Goal: Information Seeking & Learning: Learn about a topic

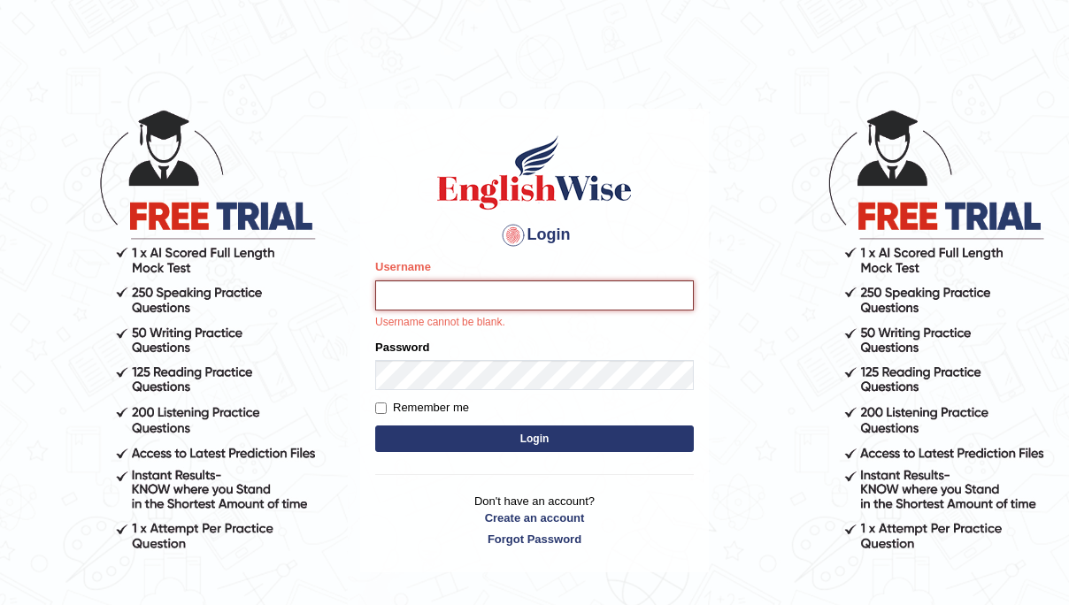
type input "souvikdasmahapatra"
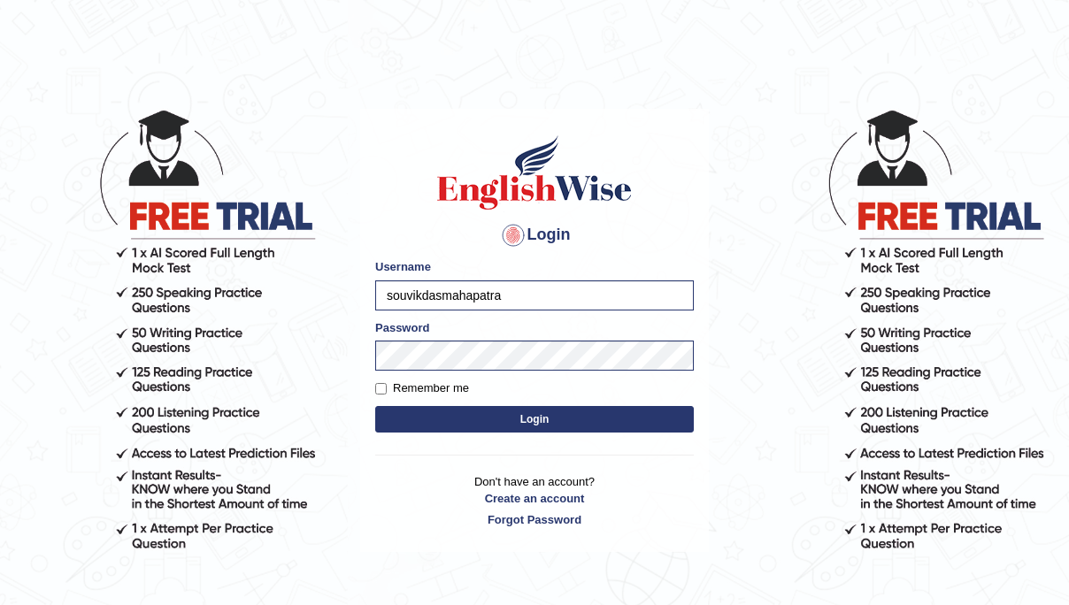
click at [522, 428] on button "Login" at bounding box center [534, 419] width 319 height 27
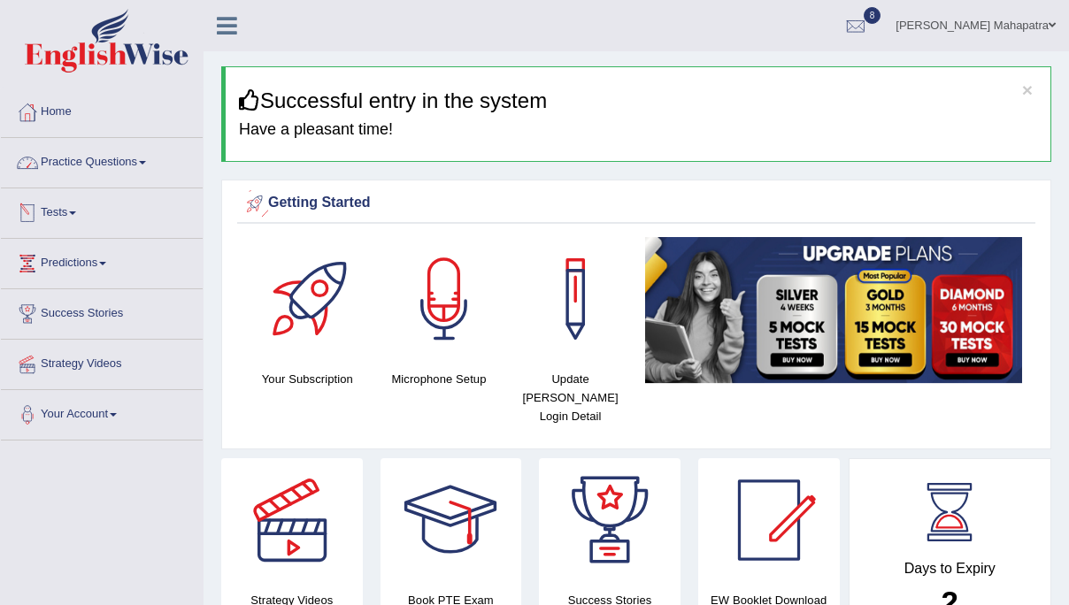
click at [78, 175] on link "Practice Questions" at bounding box center [102, 160] width 202 height 44
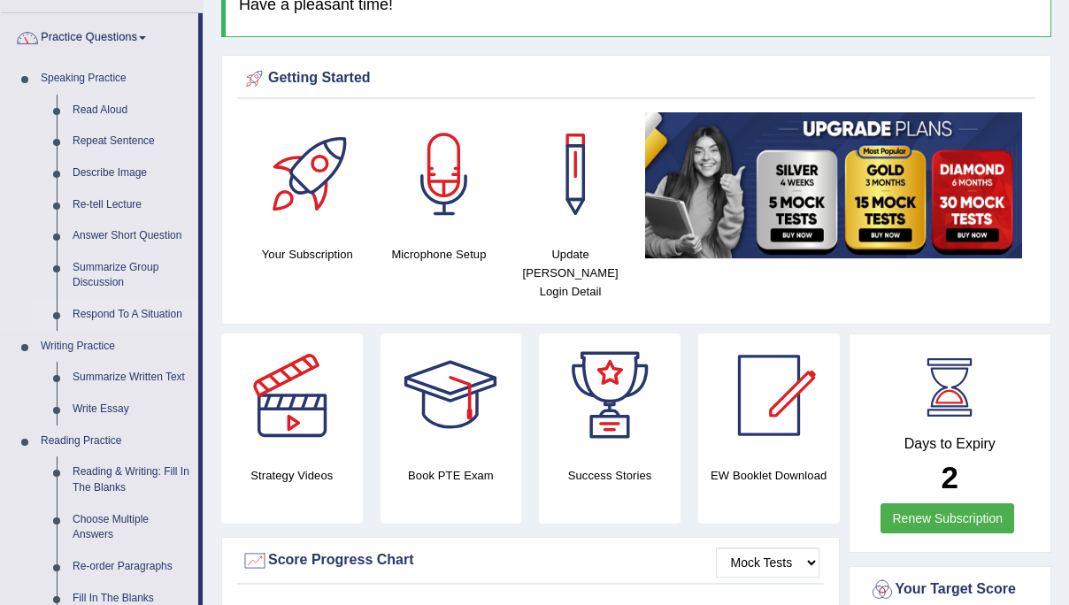
scroll to position [131, 0]
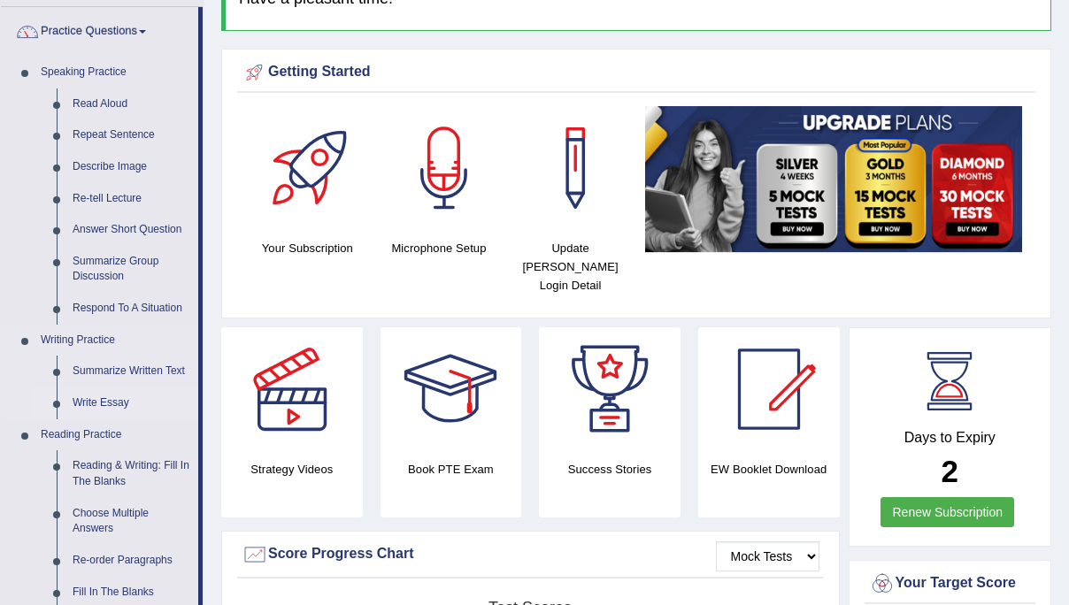
click at [111, 410] on link "Write Essay" at bounding box center [132, 404] width 134 height 32
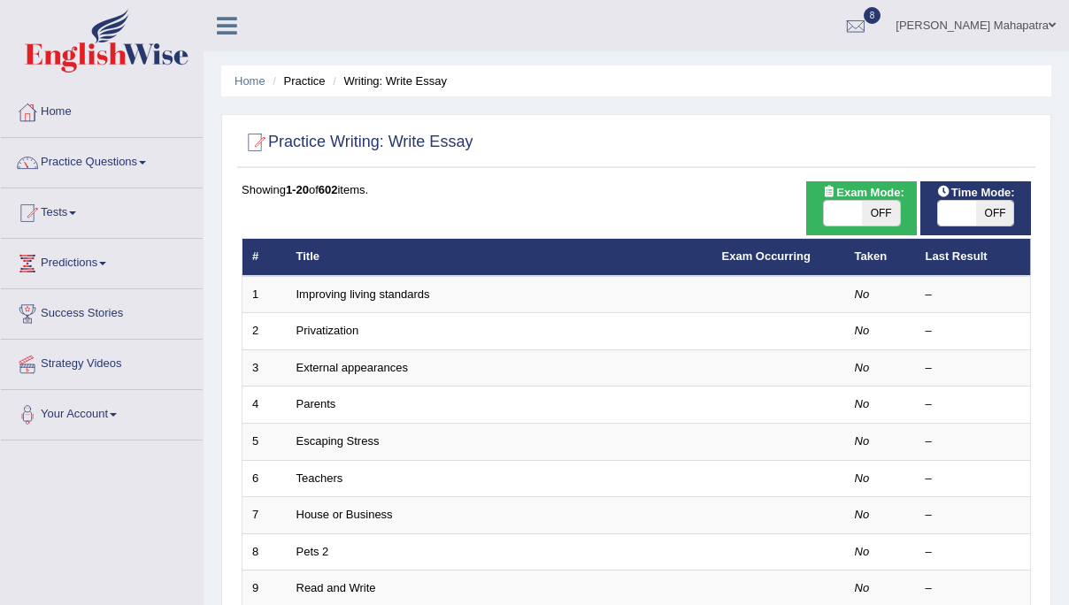
click at [837, 225] on span at bounding box center [843, 213] width 38 height 25
checkbox input "true"
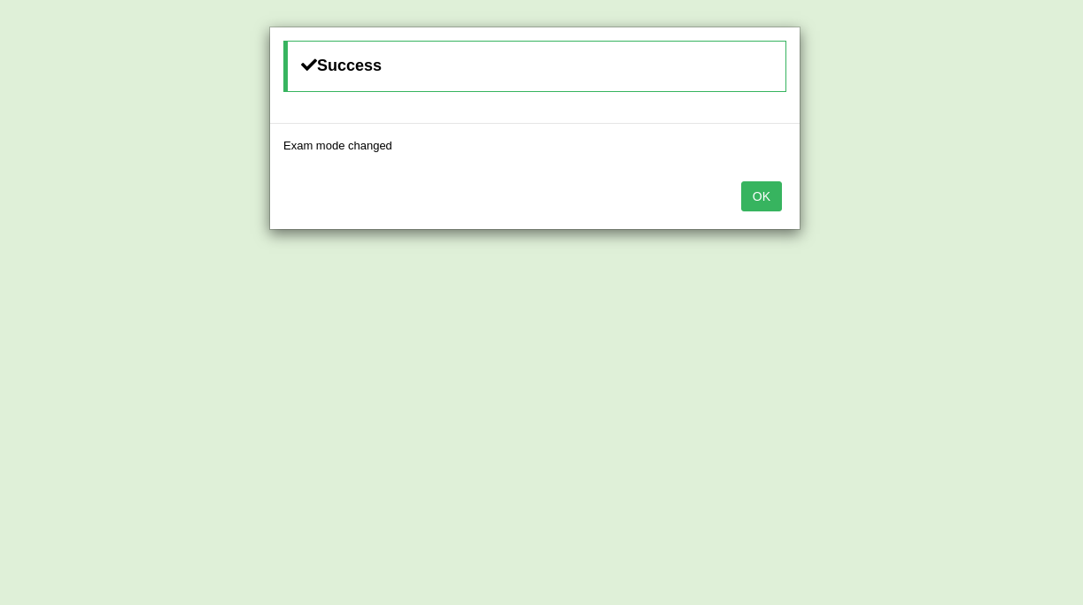
click at [744, 185] on button "OK" at bounding box center [761, 196] width 41 height 30
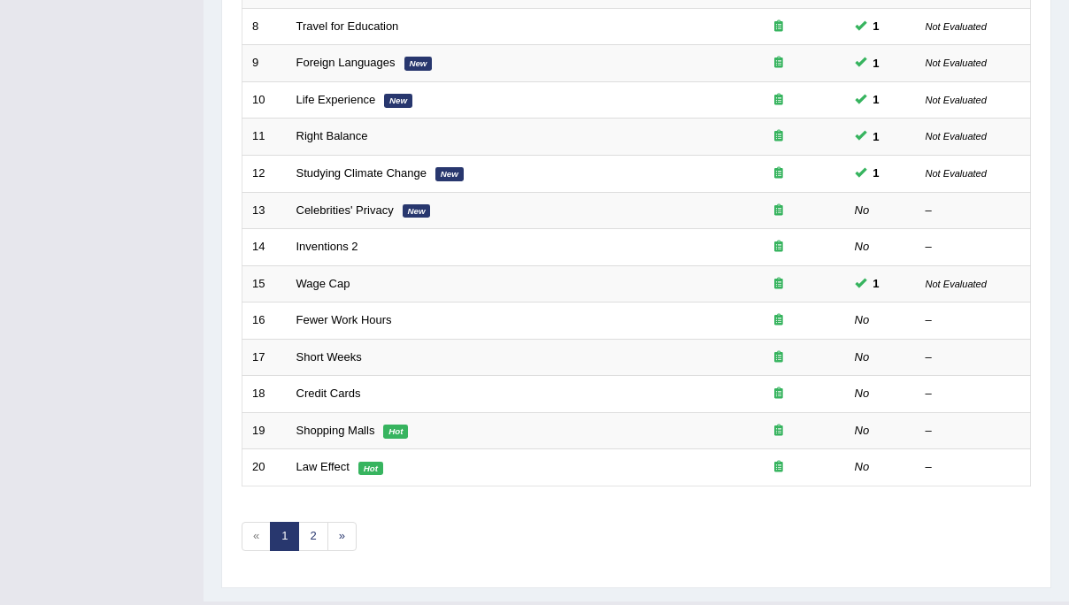
scroll to position [529, 0]
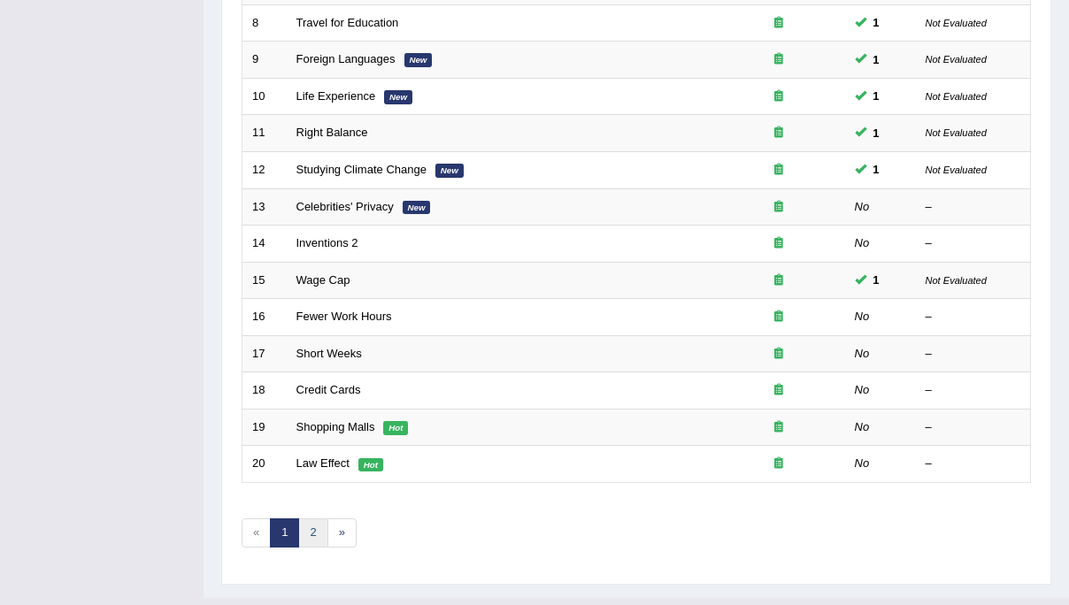
click at [314, 535] on link "2" at bounding box center [312, 533] width 29 height 29
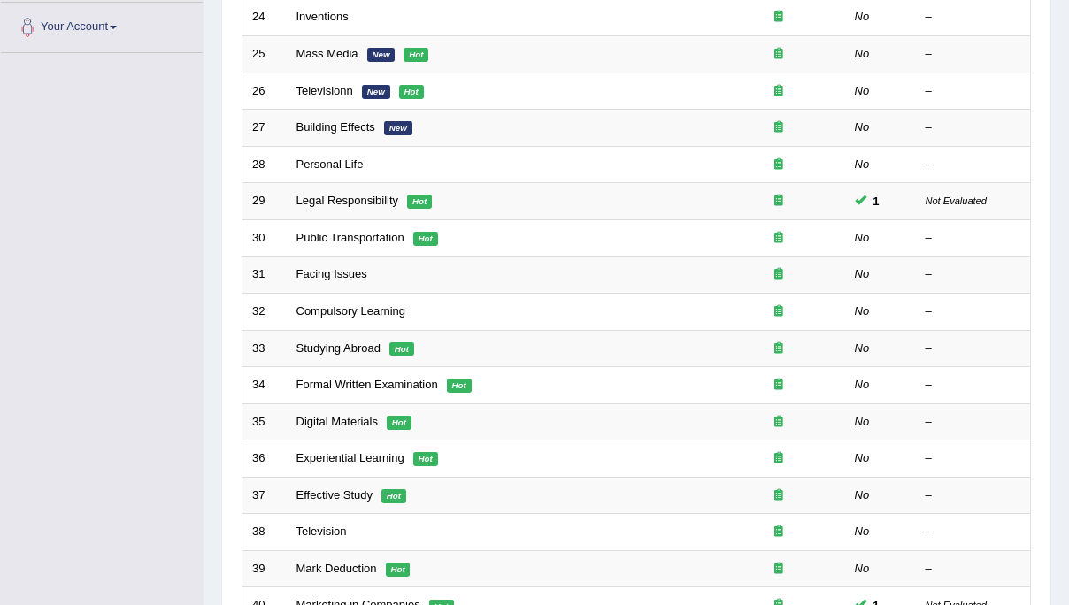
scroll to position [392, 0]
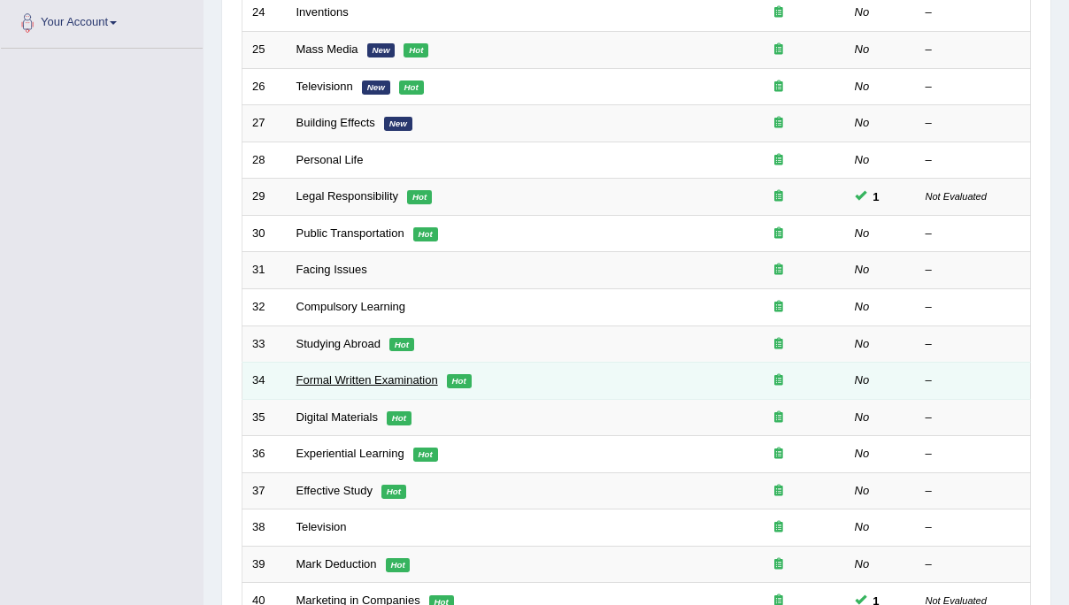
click at [351, 378] on link "Formal Written Examination" at bounding box center [368, 380] width 142 height 13
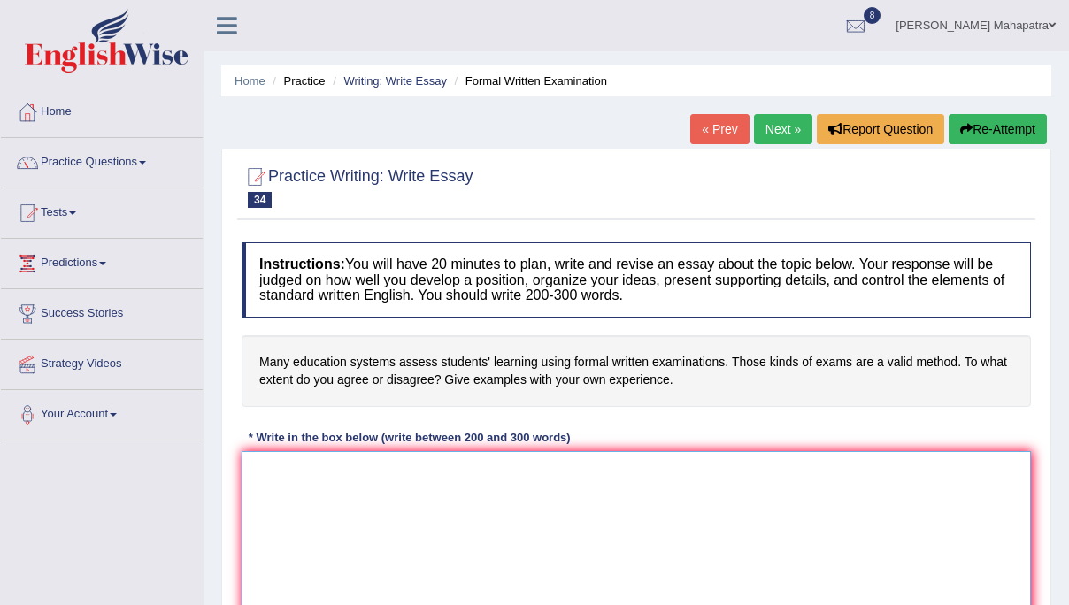
click at [428, 477] on textarea at bounding box center [637, 537] width 790 height 172
click at [428, 475] on textarea at bounding box center [637, 537] width 790 height 172
paste textarea "In today's world formal written examinations have become a subject of major deb…"
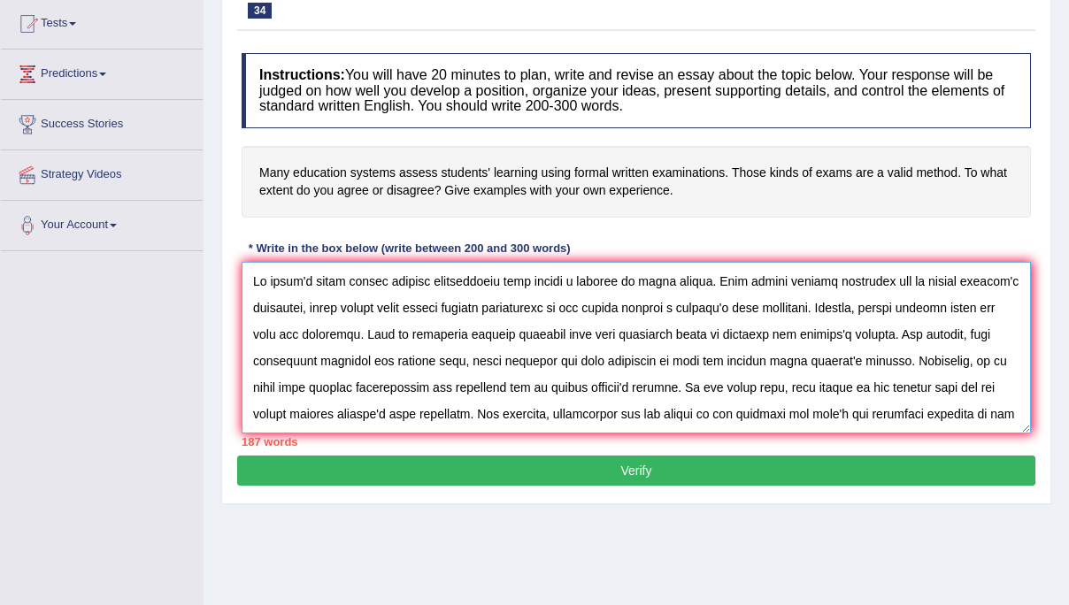
scroll to position [204, 0]
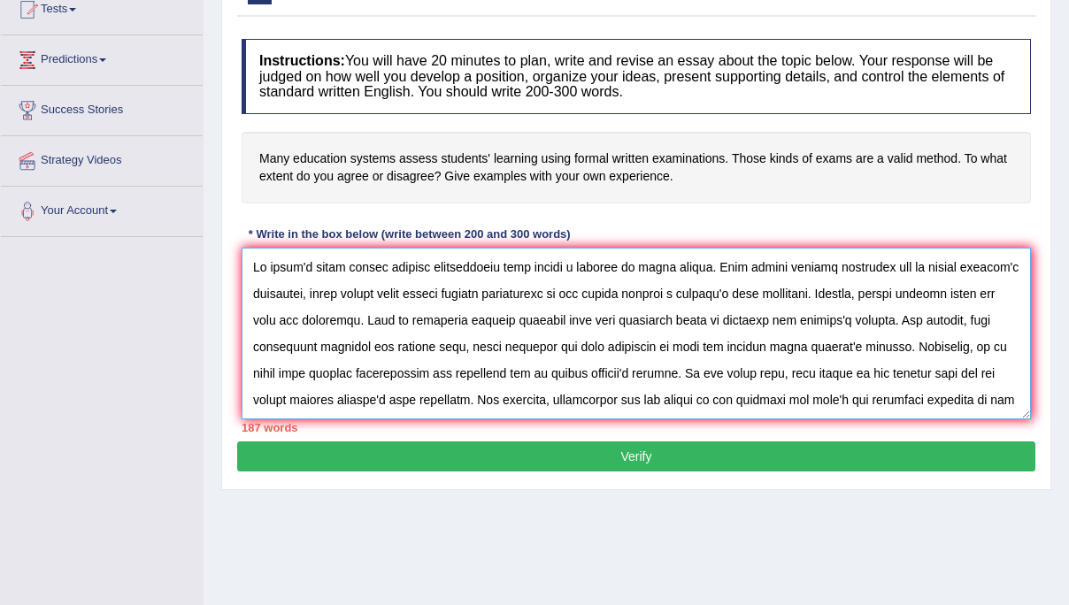
click at [888, 299] on textarea at bounding box center [637, 334] width 790 height 172
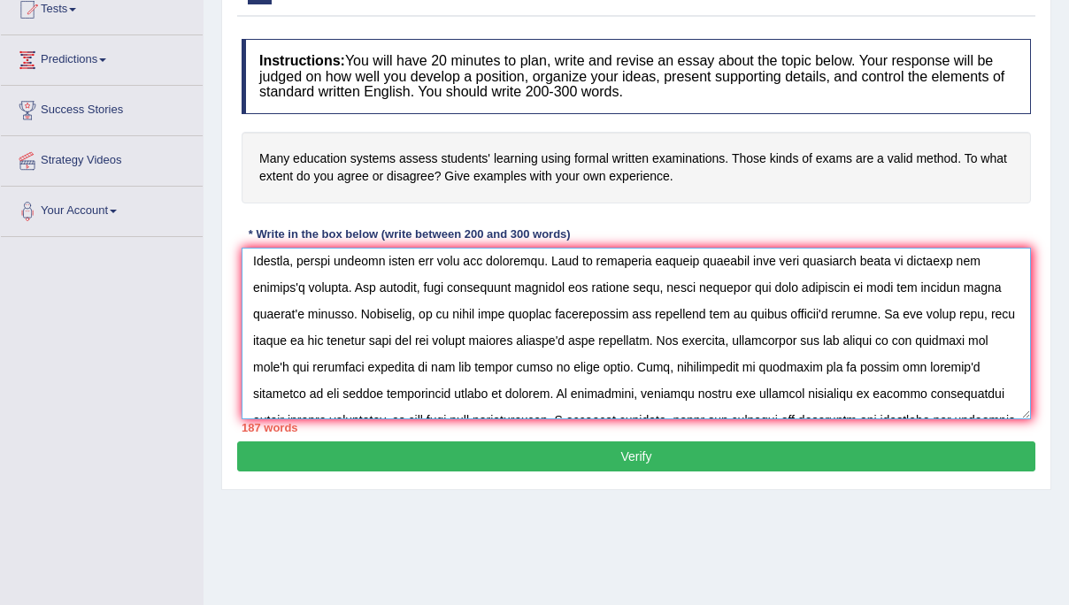
scroll to position [91, 0]
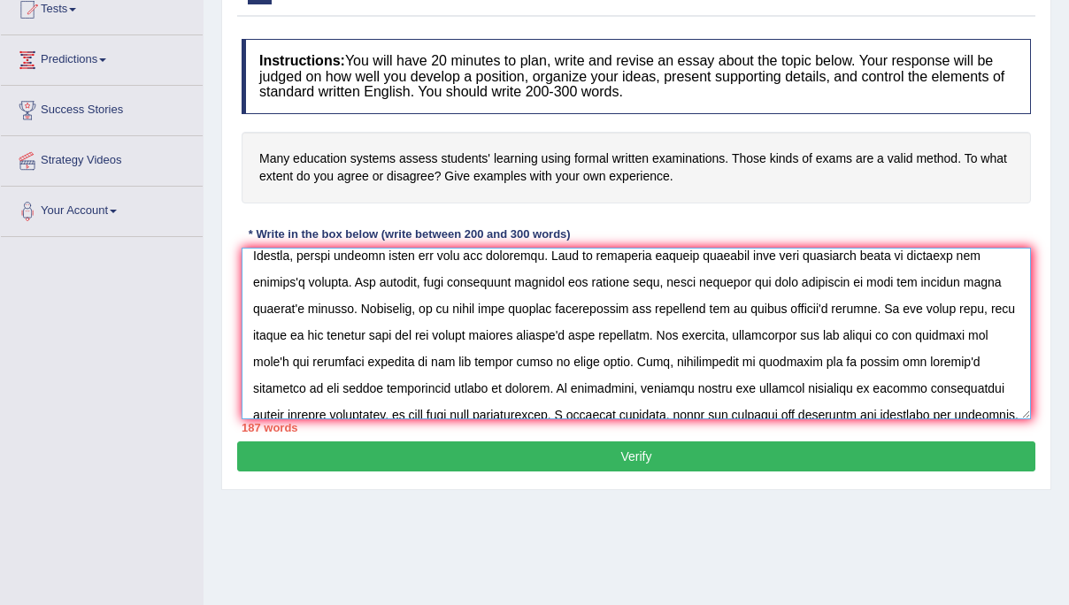
click at [883, 306] on textarea at bounding box center [637, 334] width 790 height 172
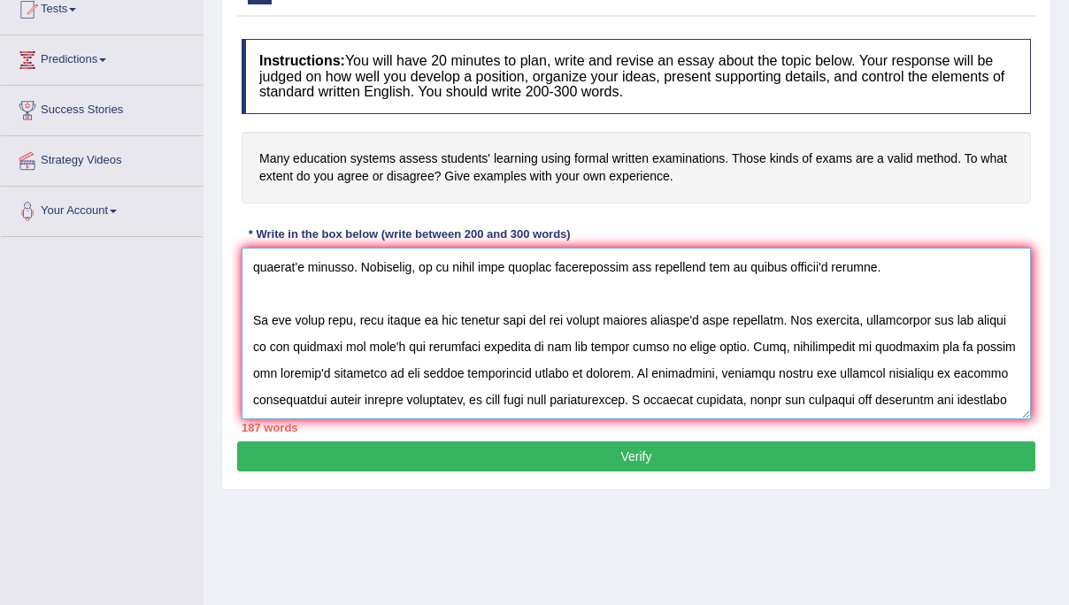
scroll to position [159, 0]
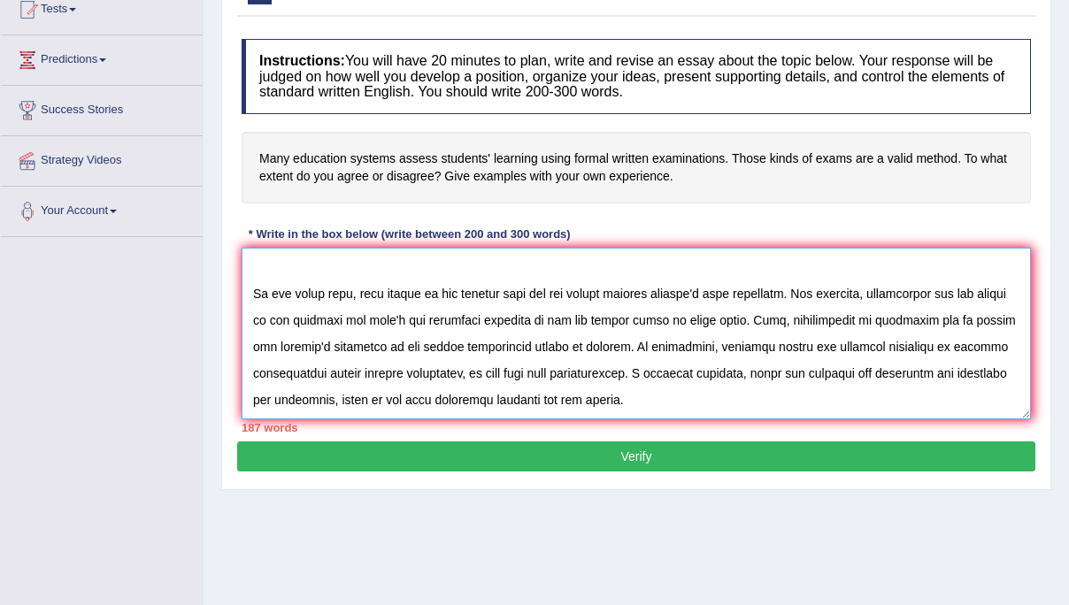
click at [687, 348] on textarea at bounding box center [637, 334] width 790 height 172
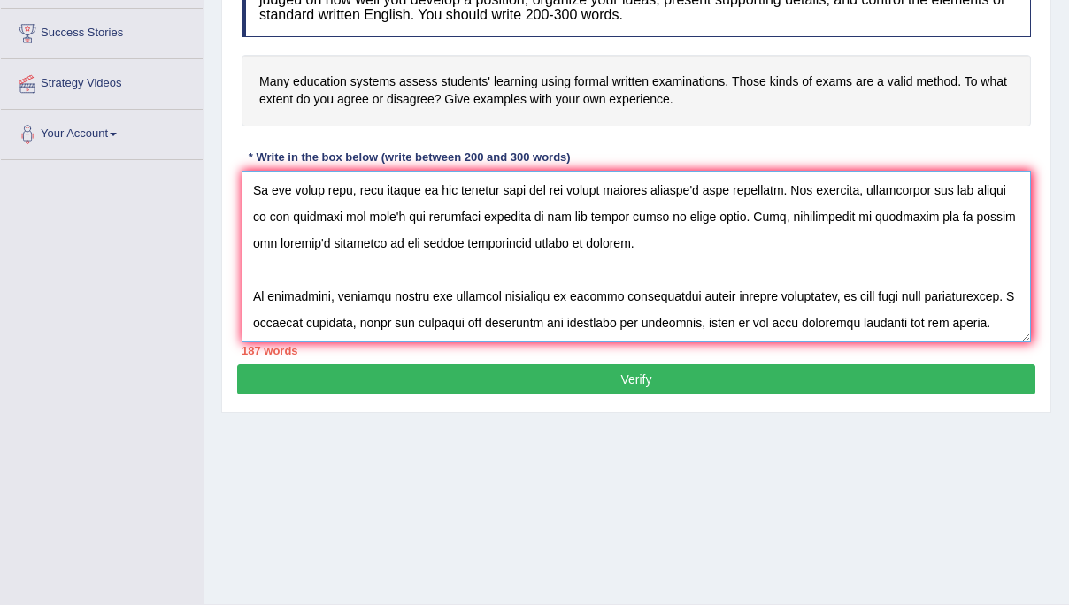
scroll to position [282, 0]
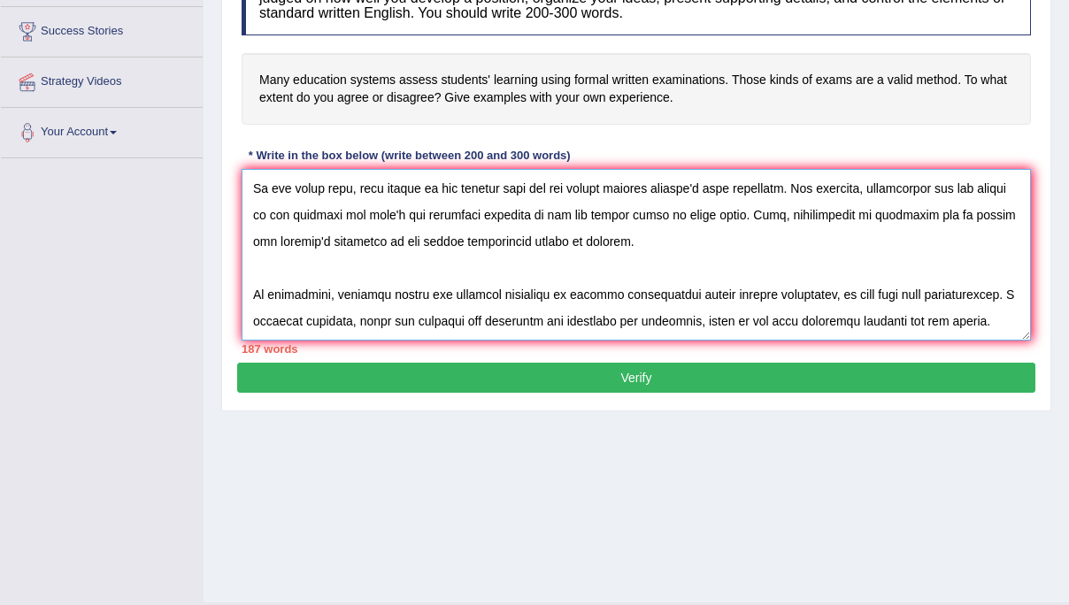
type textarea "In today's world formal written examinations have become a subject of major deb…"
click at [620, 380] on button "Verify" at bounding box center [636, 378] width 798 height 30
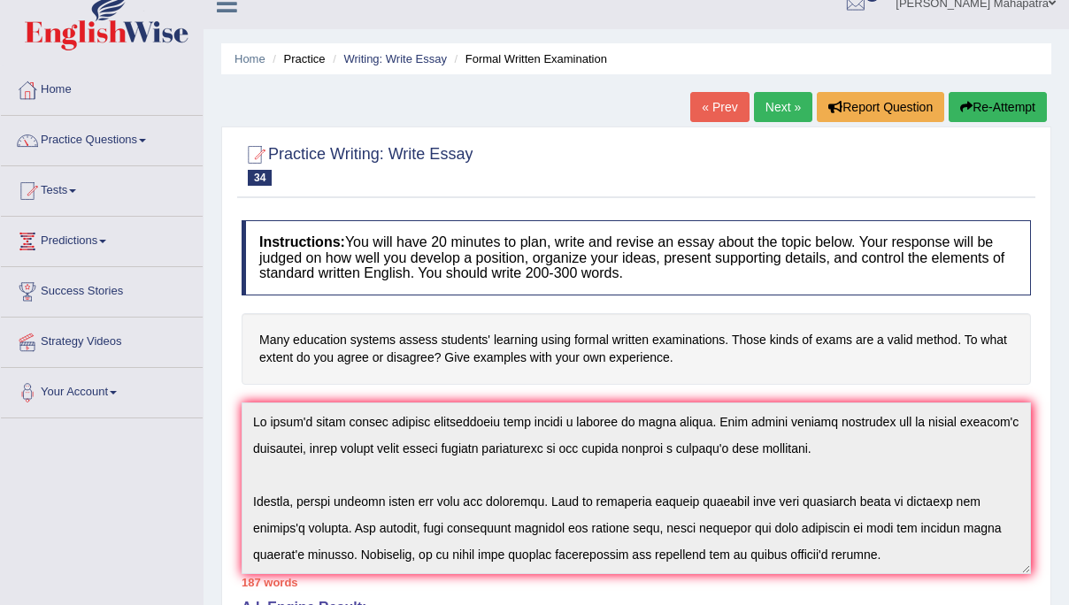
scroll to position [4, 0]
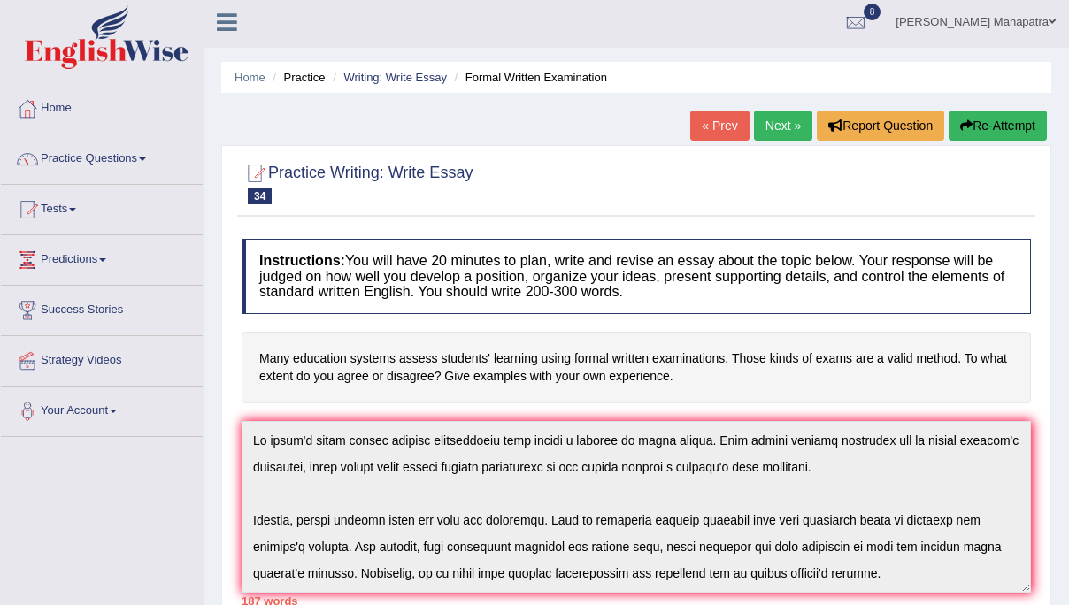
click at [982, 127] on button "Re-Attempt" at bounding box center [998, 126] width 98 height 30
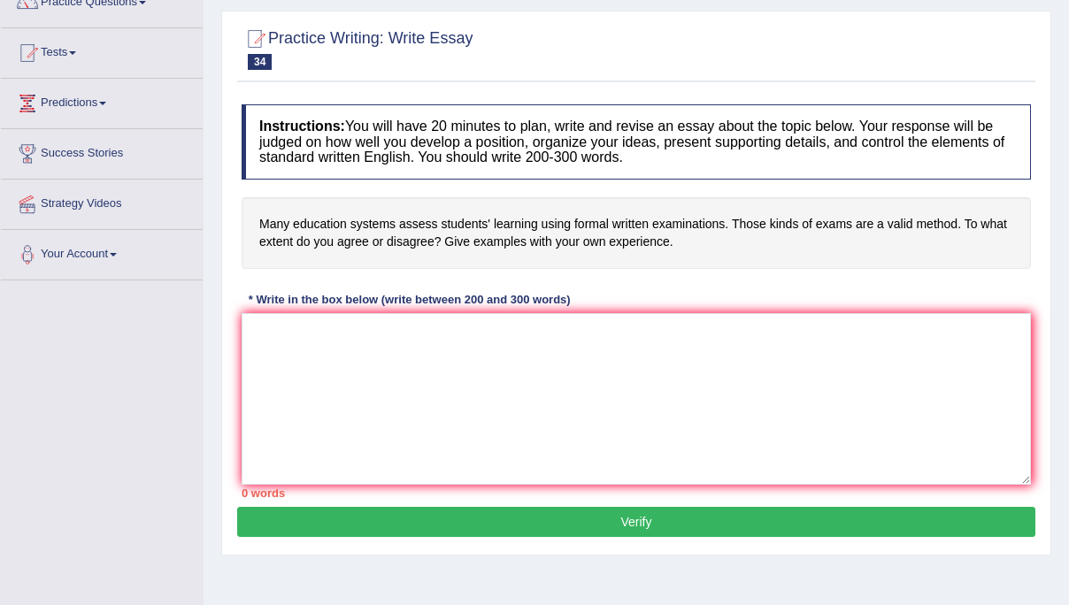
scroll to position [183, 0]
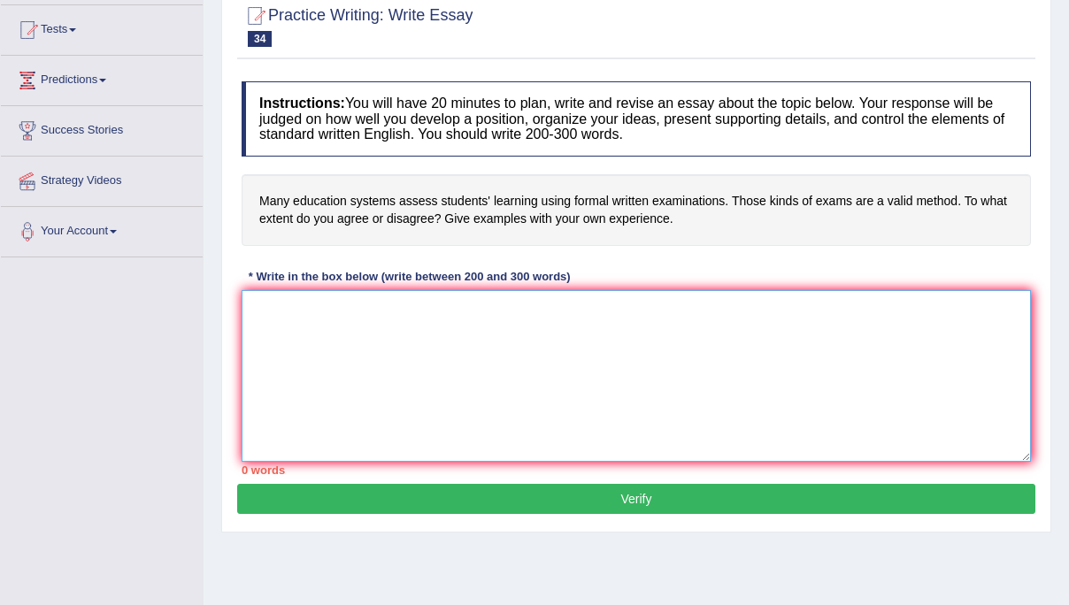
click at [524, 355] on textarea at bounding box center [637, 376] width 790 height 172
paste textarea "In [DATE] world formal written examinations have become a subject of major deba…"
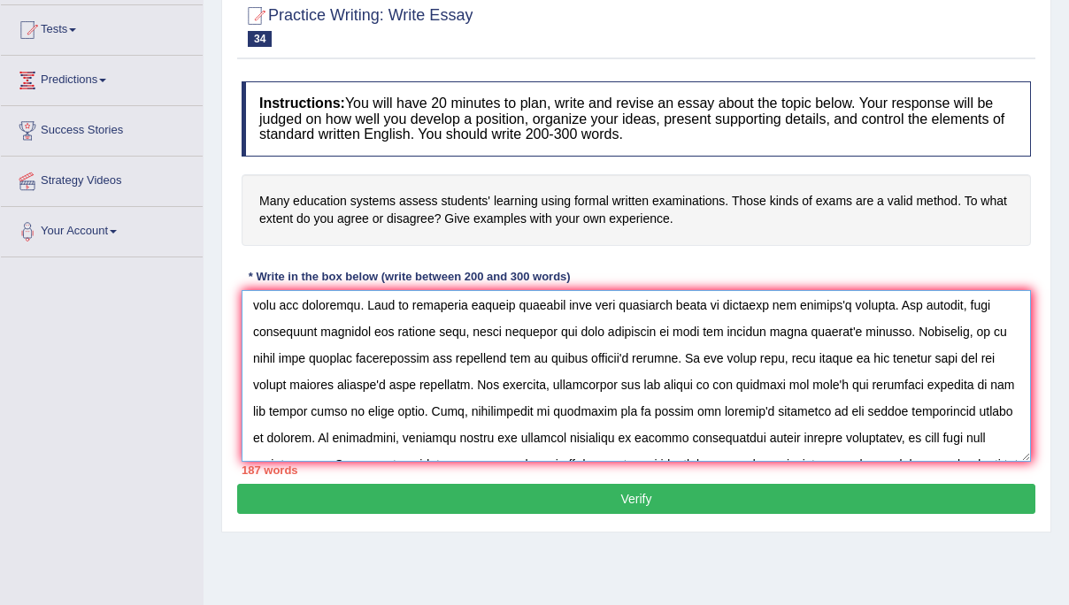
scroll to position [106, 0]
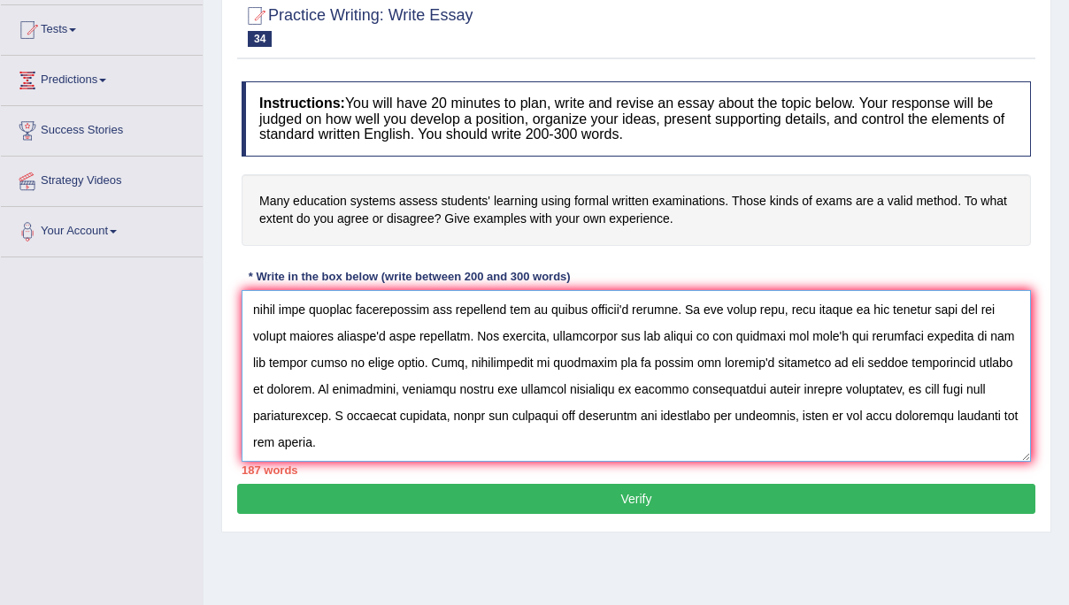
click at [470, 393] on textarea at bounding box center [637, 376] width 790 height 172
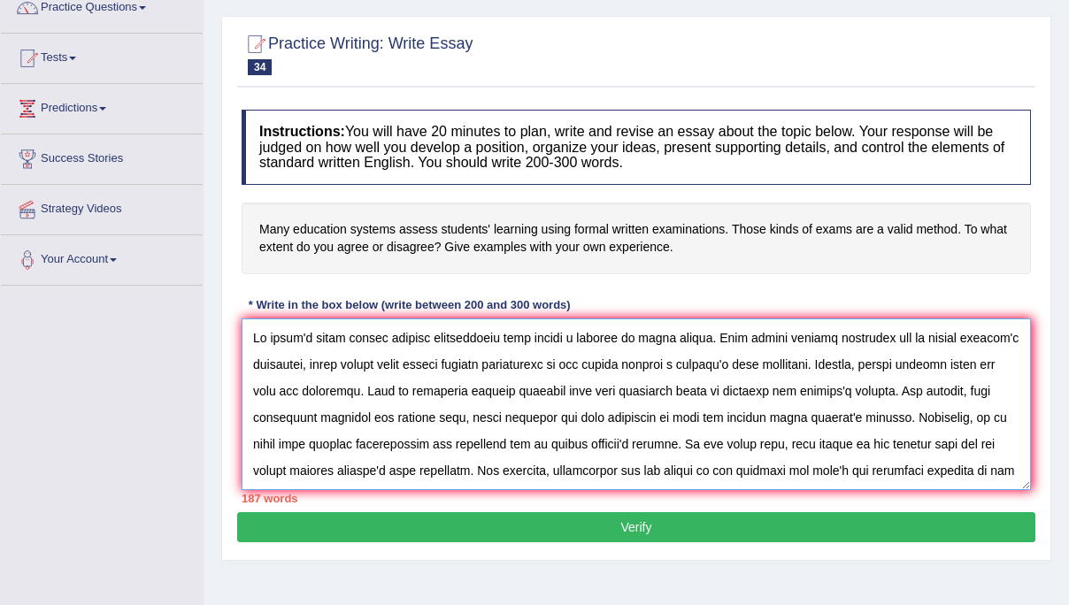
scroll to position [163, 0]
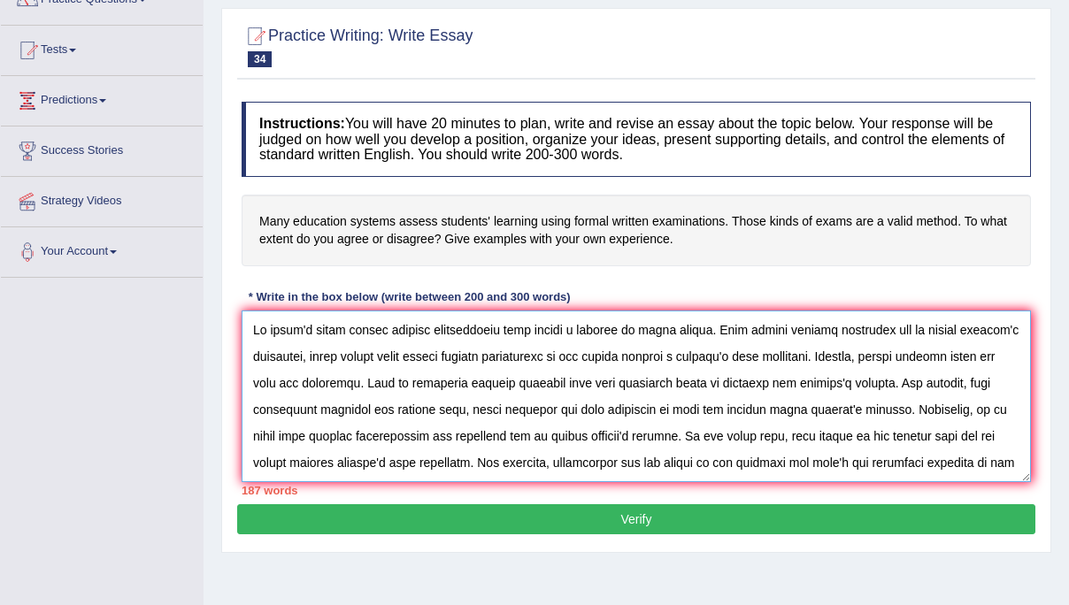
click at [888, 359] on textarea at bounding box center [637, 397] width 790 height 172
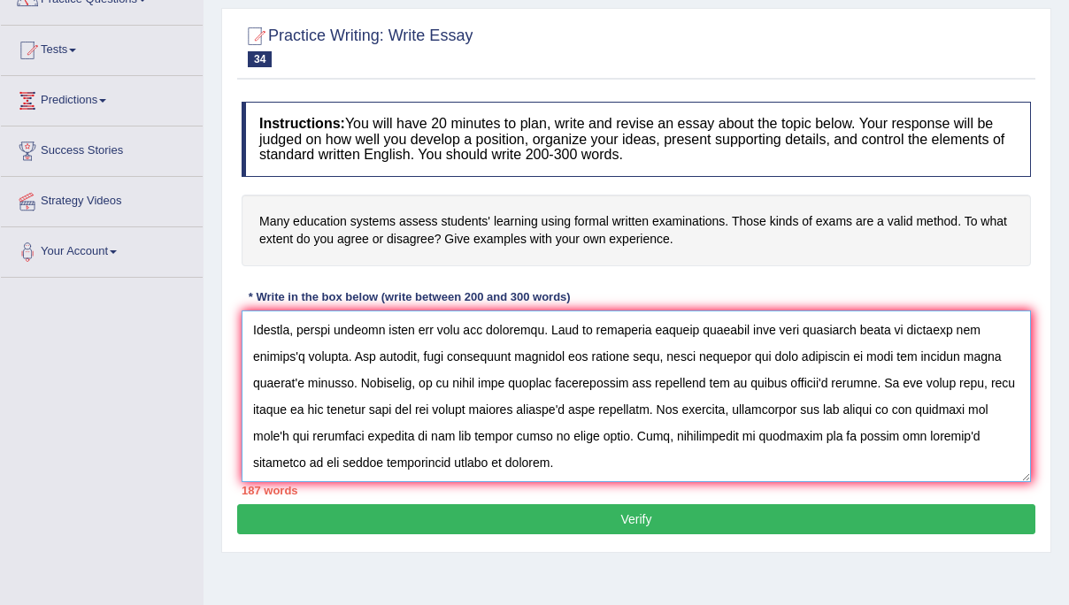
scroll to position [88, 0]
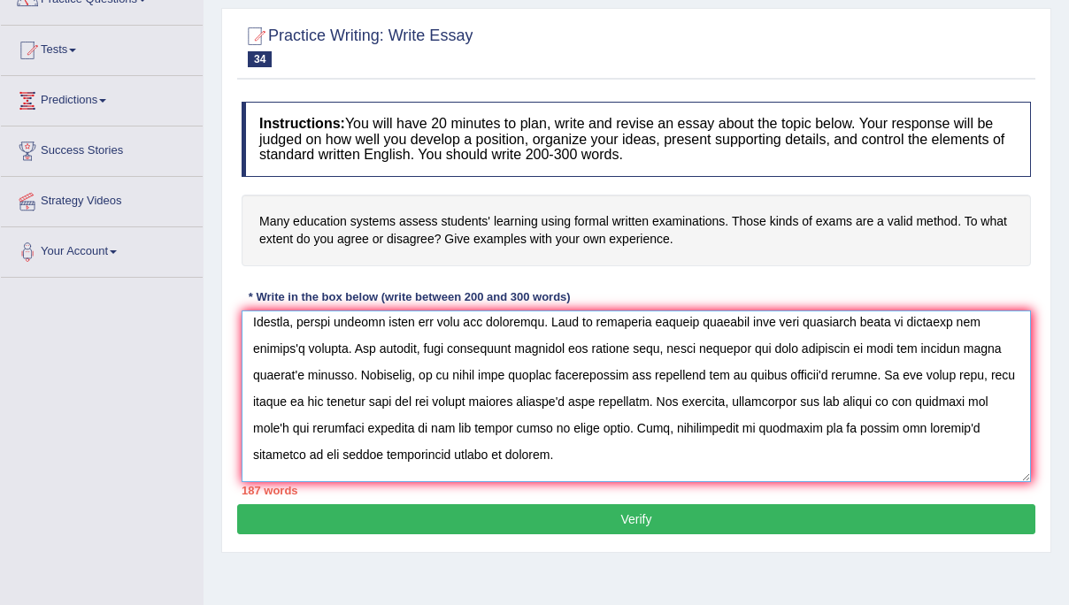
click at [881, 378] on textarea at bounding box center [637, 397] width 790 height 172
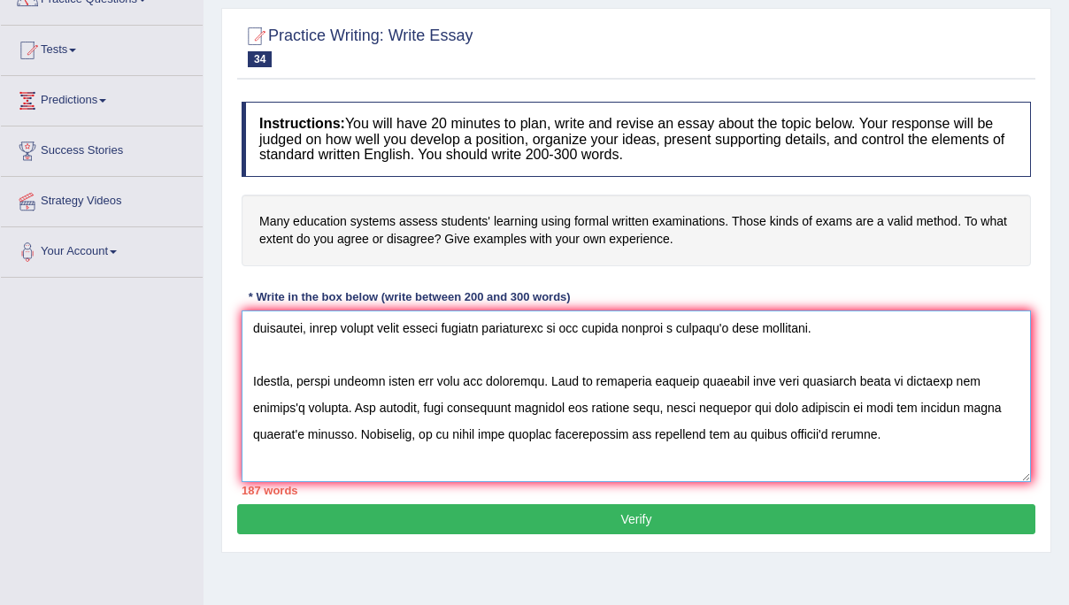
scroll to position [0, 0]
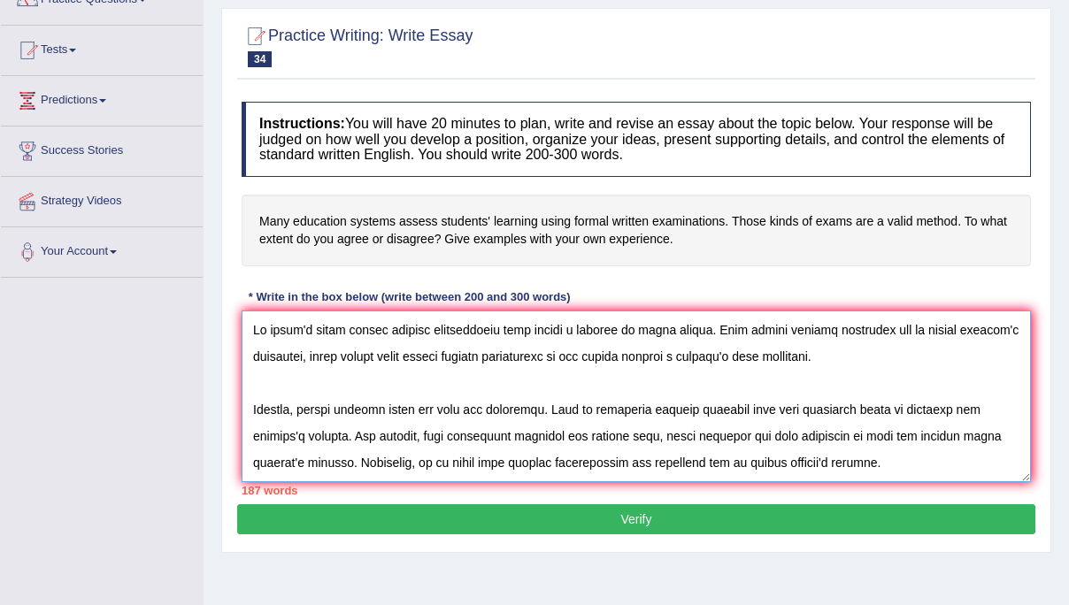
click at [907, 355] on textarea at bounding box center [637, 397] width 790 height 172
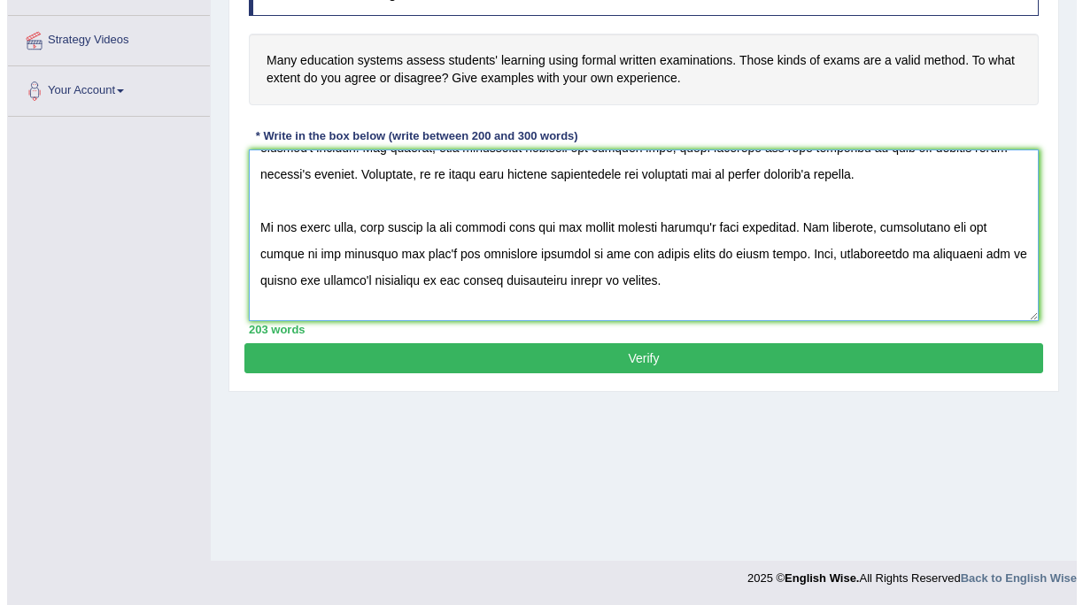
scroll to position [239, 0]
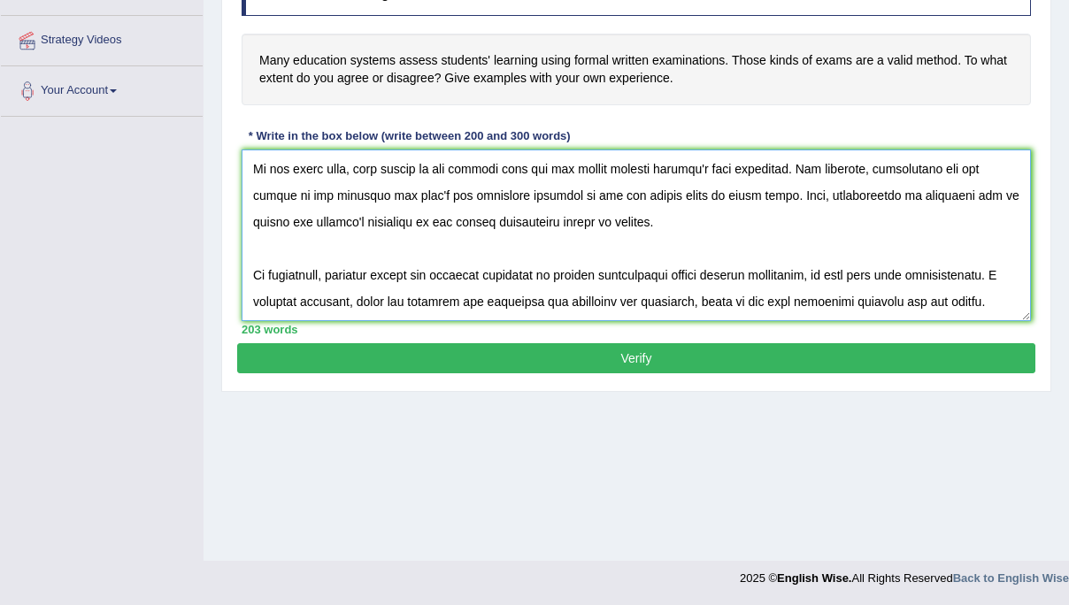
type textarea "In today's world formal written examinations have become a subject of major deb…"
click at [618, 357] on button "Verify" at bounding box center [636, 358] width 798 height 30
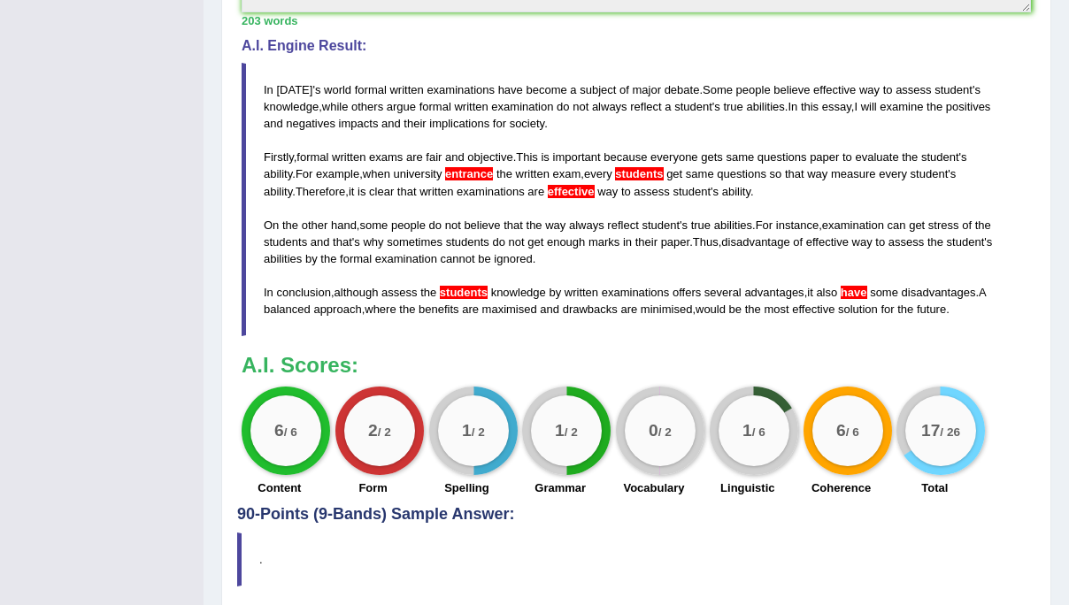
scroll to position [592, 0]
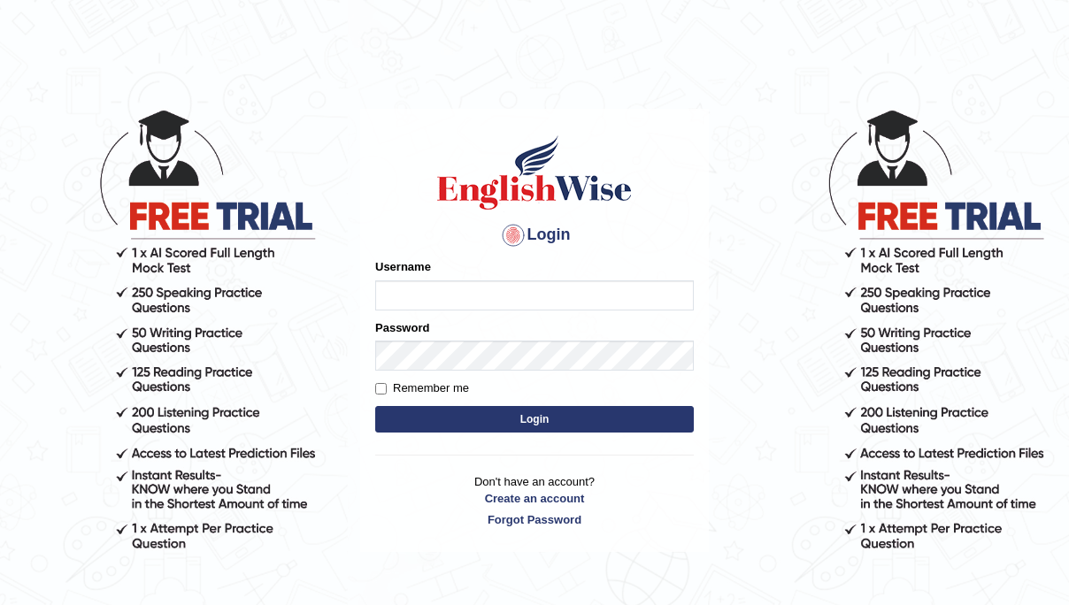
drag, startPoint x: 513, startPoint y: 312, endPoint x: 518, endPoint y: 303, distance: 9.9
click at [514, 311] on form "Please fix the following errors: Username Password Remember me Login" at bounding box center [534, 347] width 319 height 178
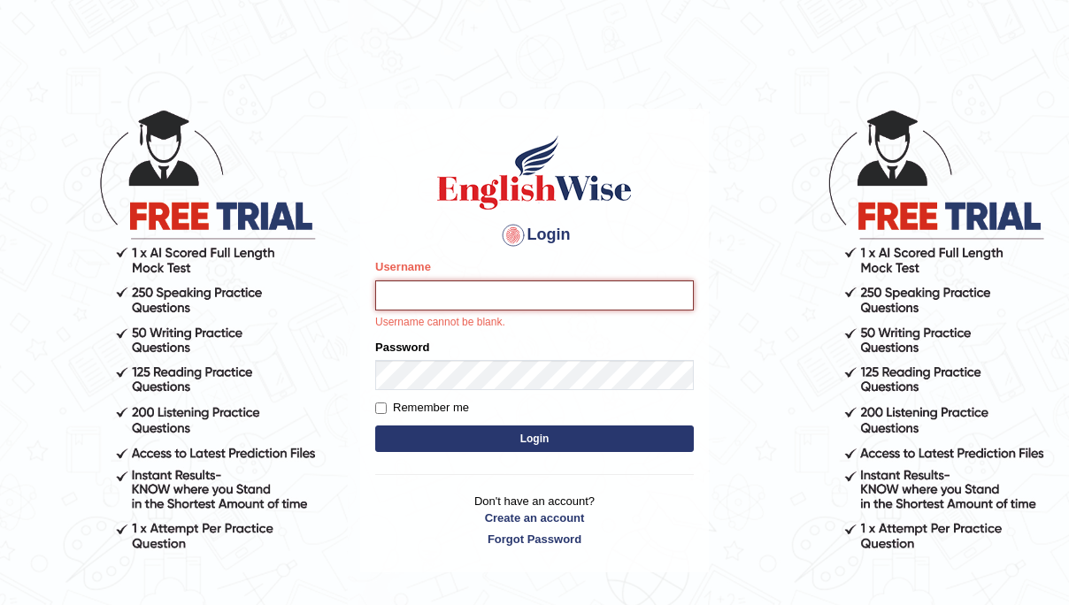
click at [521, 293] on input "Username" at bounding box center [534, 296] width 319 height 30
type input "souvikdasmahapatra"
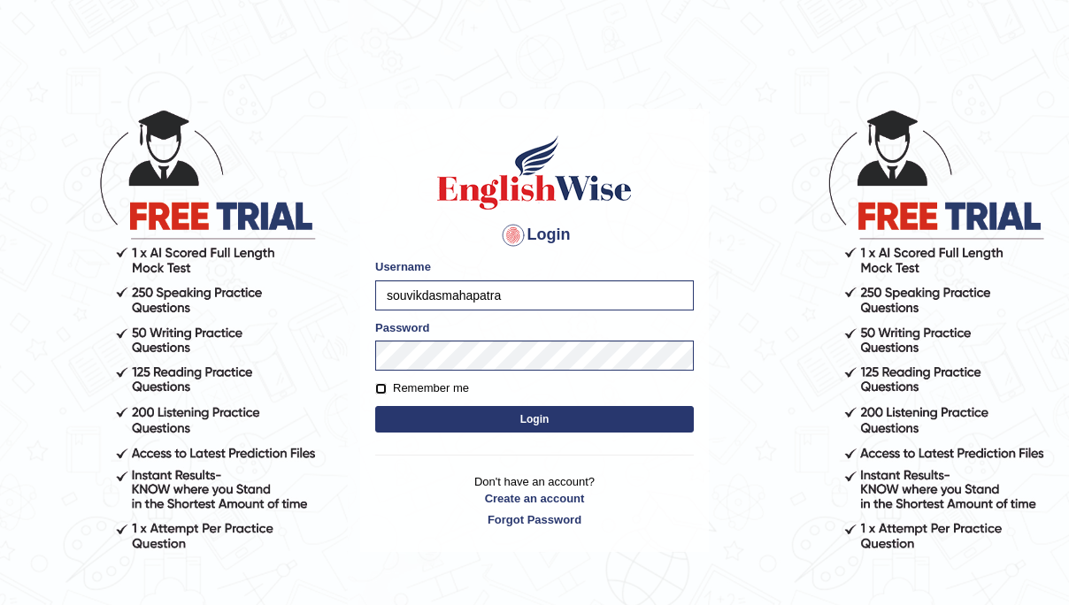
click at [379, 388] on input "Remember me" at bounding box center [381, 389] width 12 height 12
checkbox input "true"
click at [417, 419] on button "Login" at bounding box center [534, 419] width 319 height 27
click at [539, 421] on button "Login" at bounding box center [534, 419] width 319 height 27
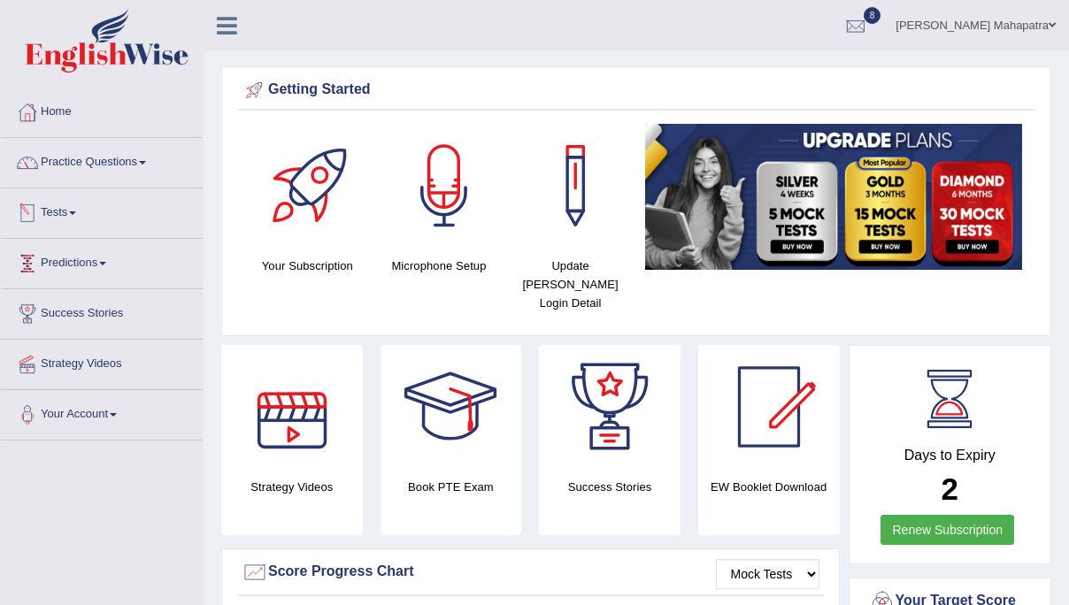
click at [62, 213] on link "Tests" at bounding box center [102, 211] width 202 height 44
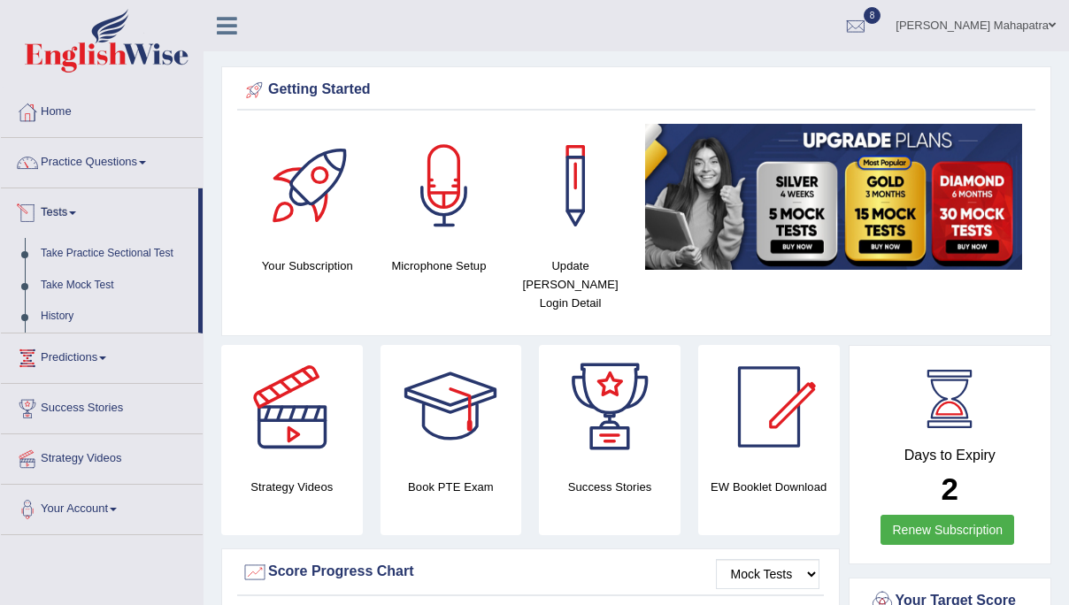
click at [78, 207] on link "Tests" at bounding box center [99, 211] width 197 height 44
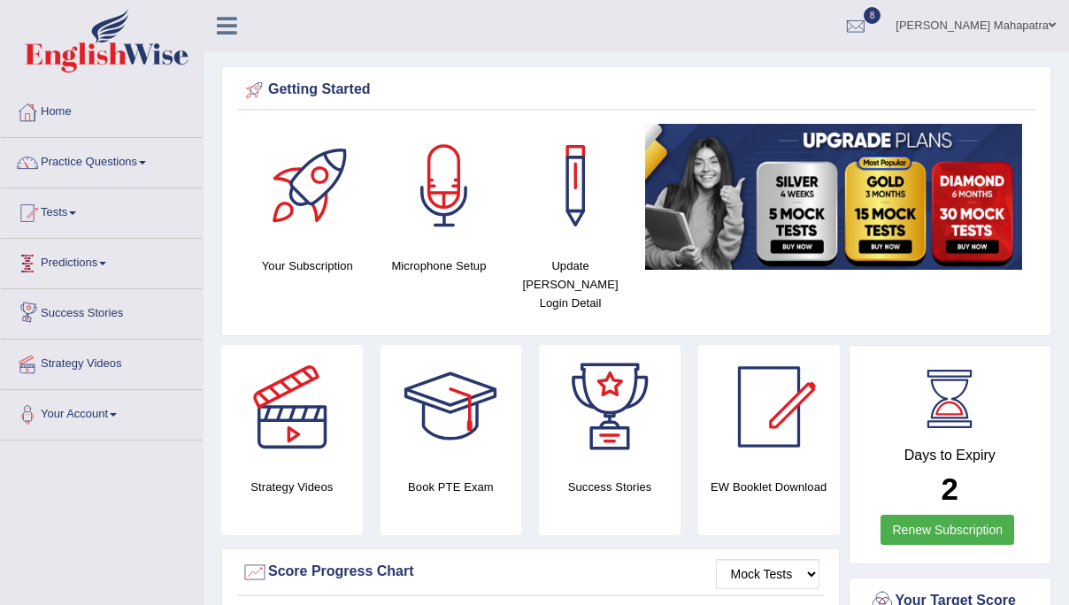
click at [74, 212] on link "Tests" at bounding box center [102, 211] width 202 height 44
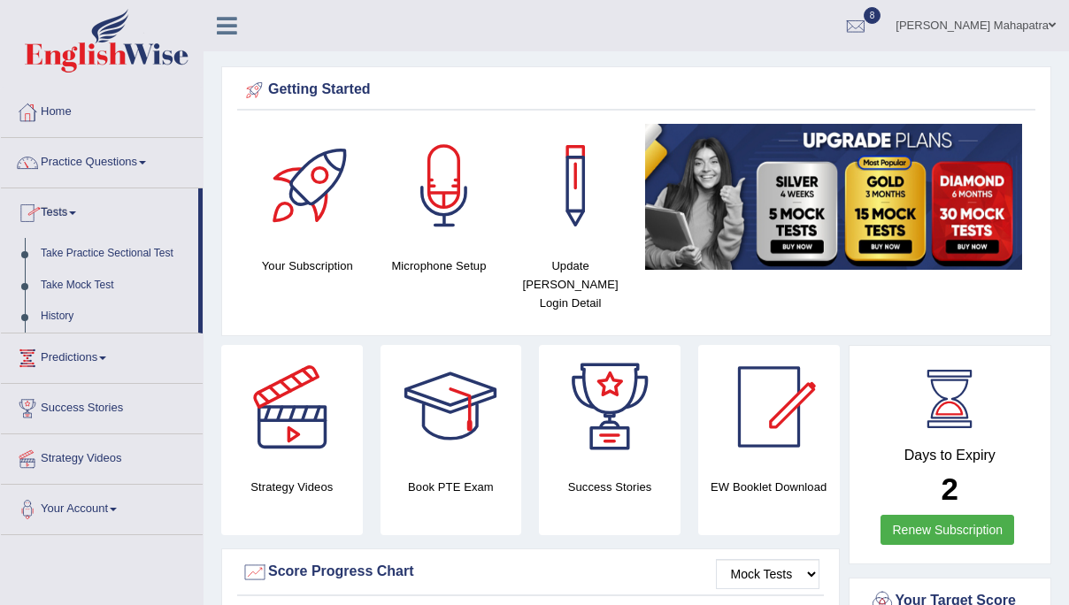
click at [76, 212] on span at bounding box center [72, 214] width 7 height 4
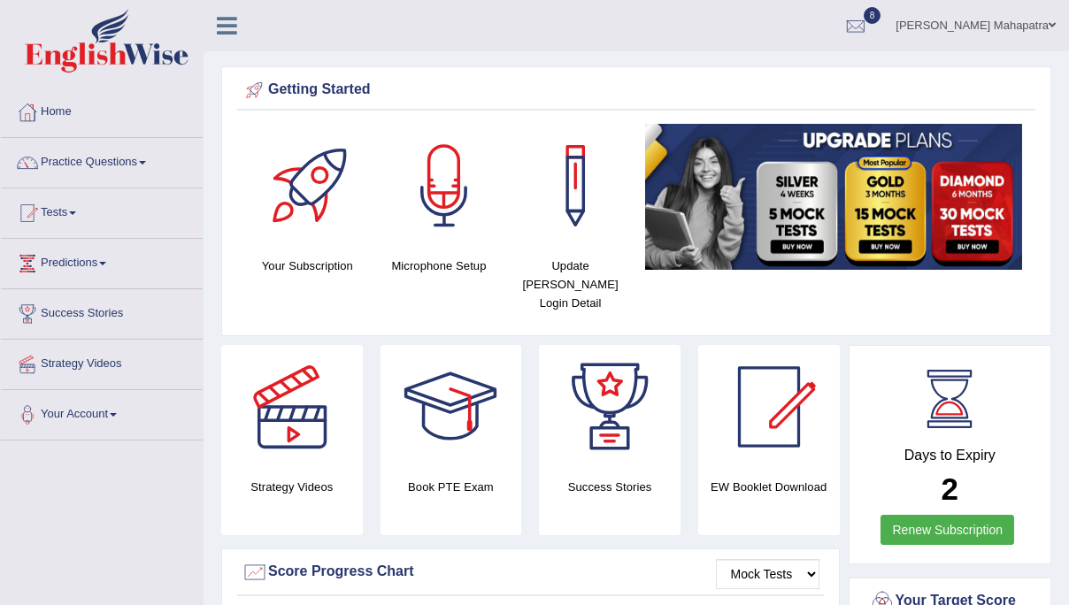
click at [76, 212] on span at bounding box center [72, 214] width 7 height 4
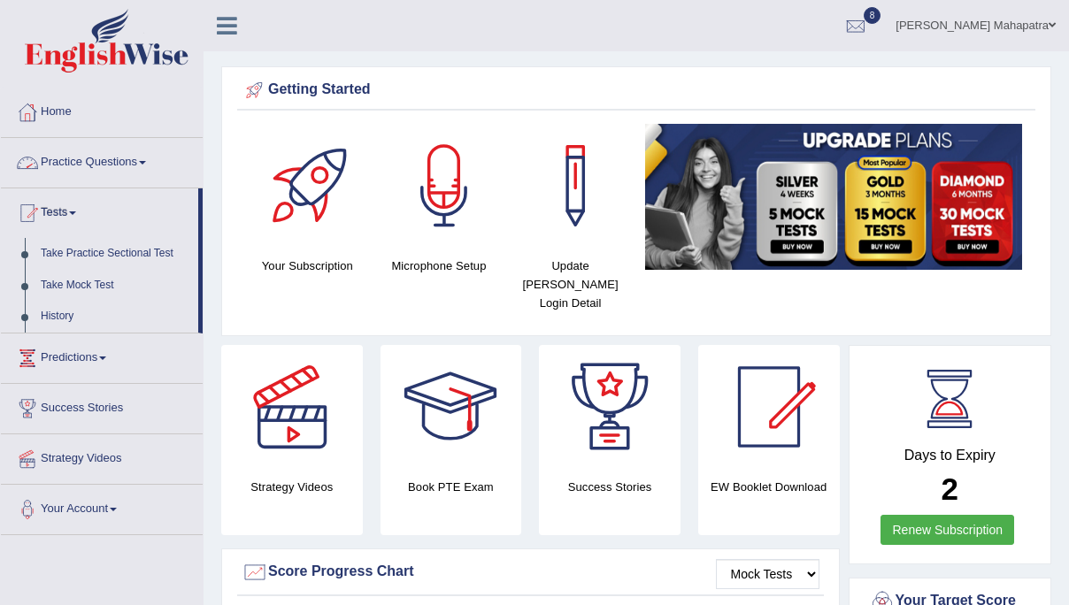
click at [139, 153] on link "Practice Questions" at bounding box center [102, 160] width 202 height 44
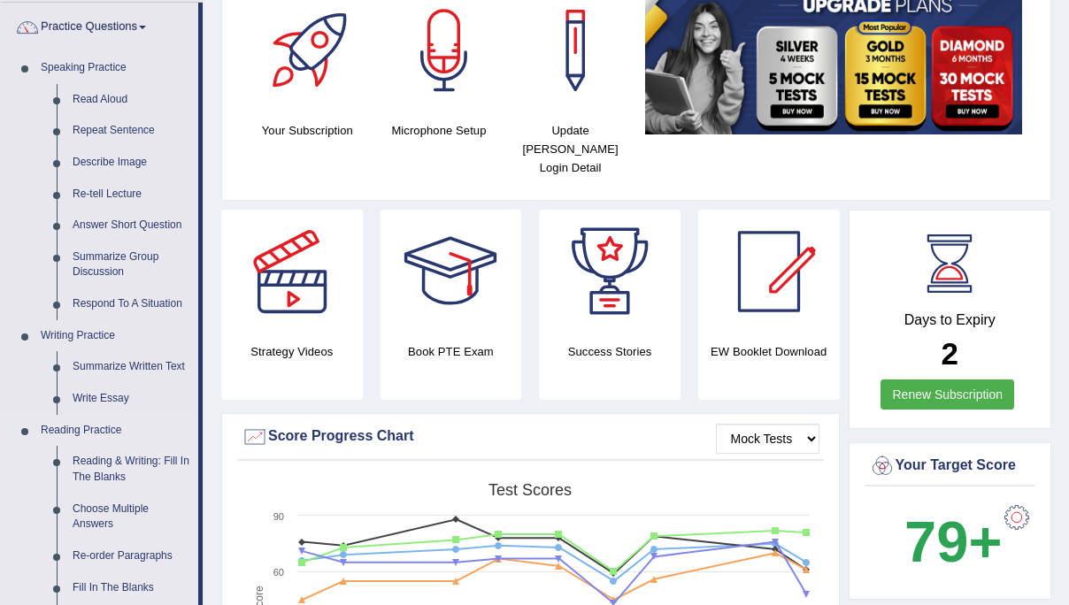
scroll to position [182, 0]
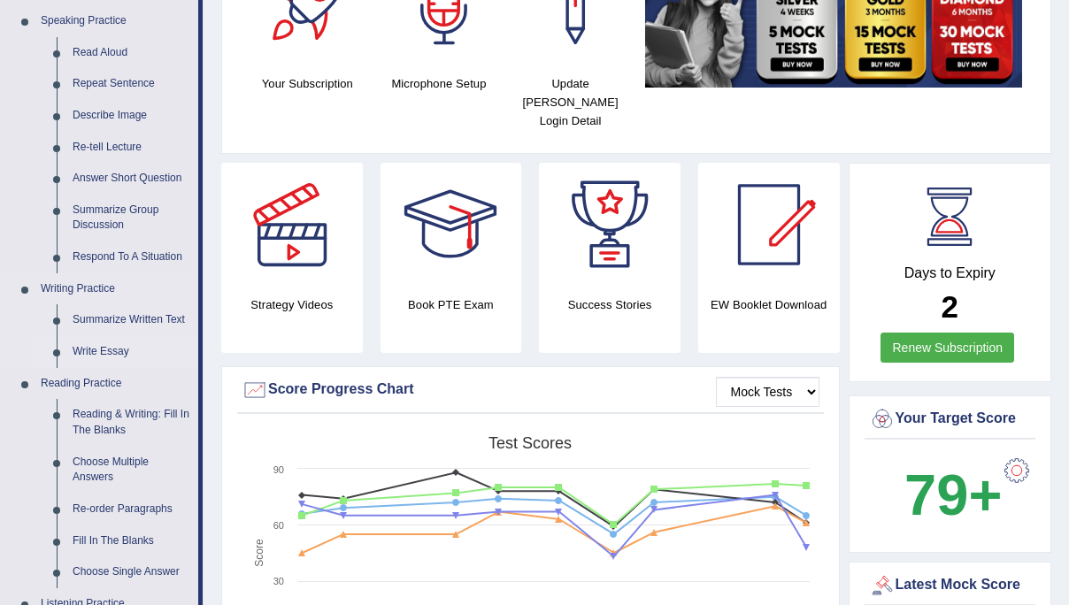
click at [96, 351] on link "Write Essay" at bounding box center [132, 352] width 134 height 32
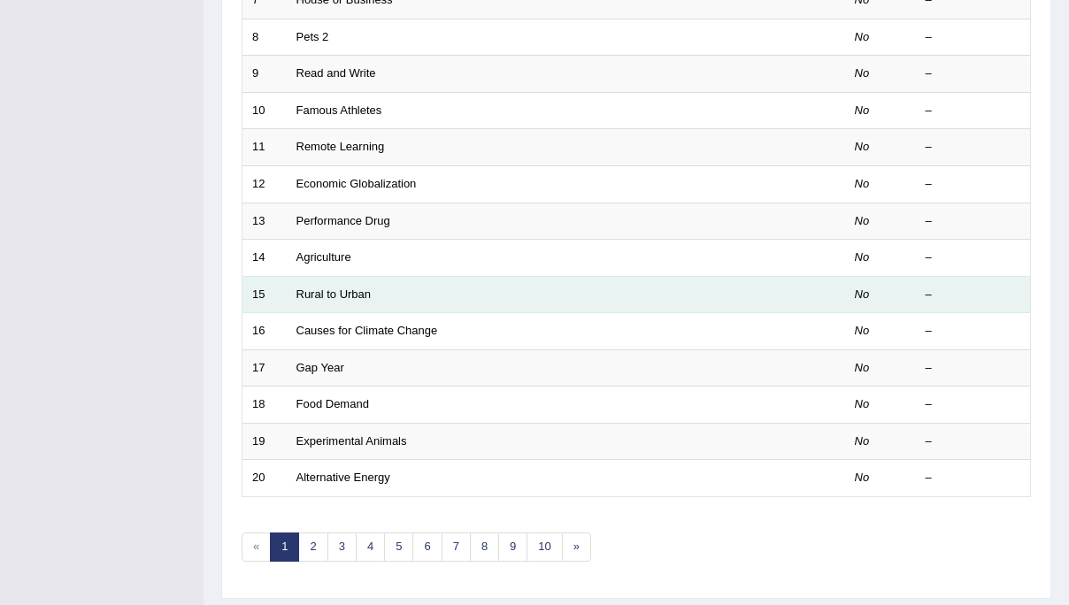
scroll to position [567, 0]
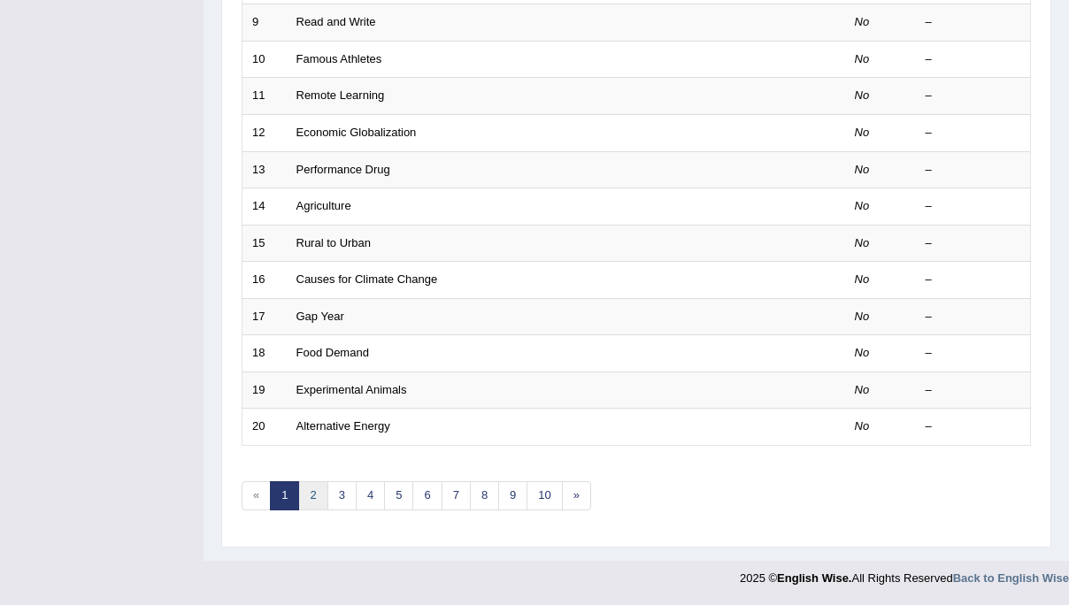
click at [308, 494] on link "2" at bounding box center [312, 496] width 29 height 29
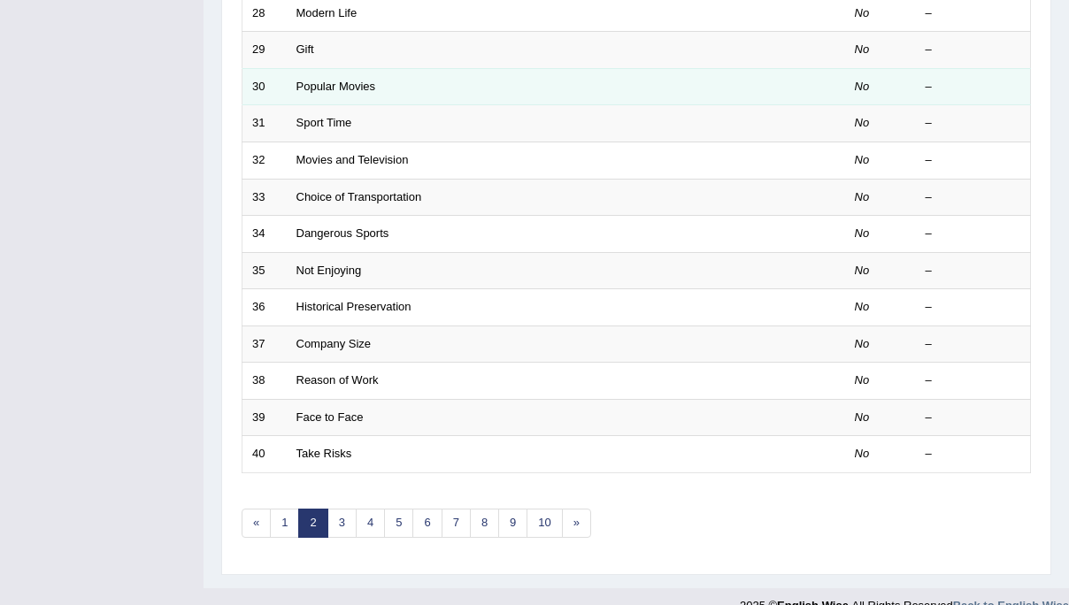
scroll to position [567, 0]
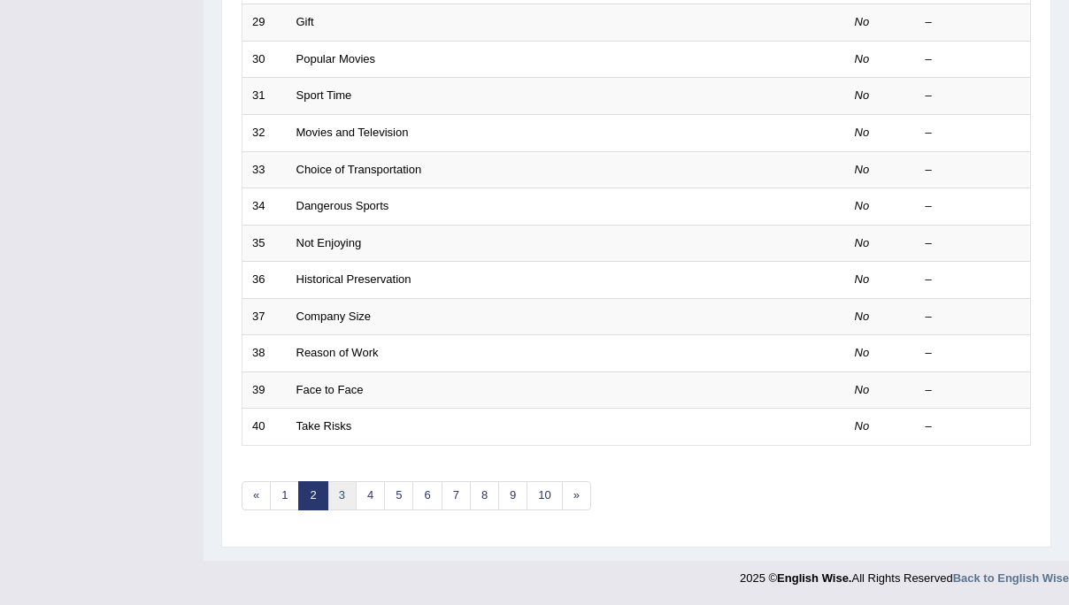
click at [339, 495] on link "3" at bounding box center [342, 496] width 29 height 29
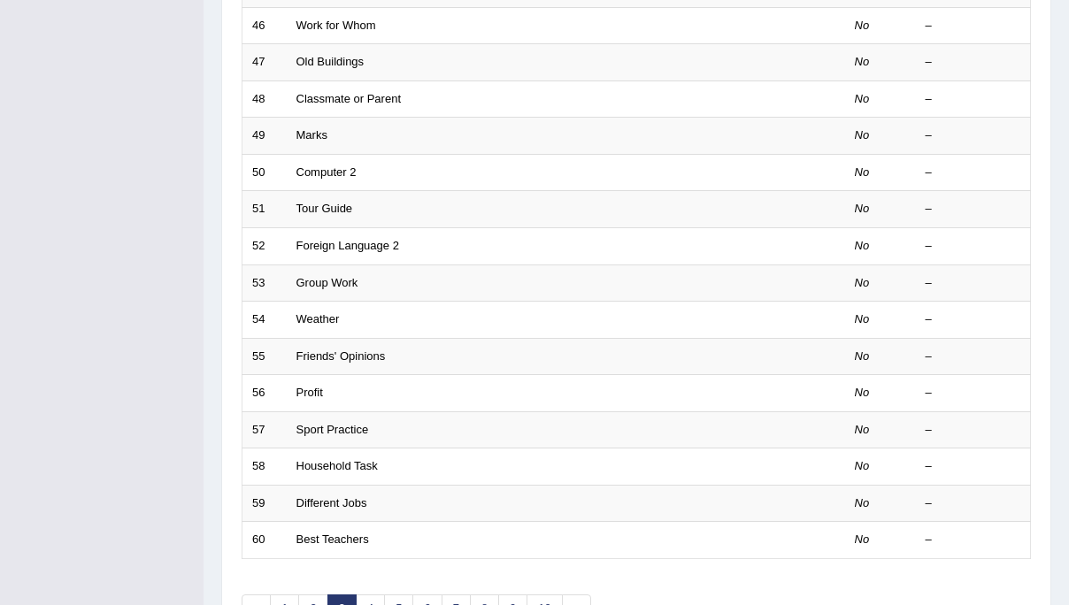
scroll to position [519, 0]
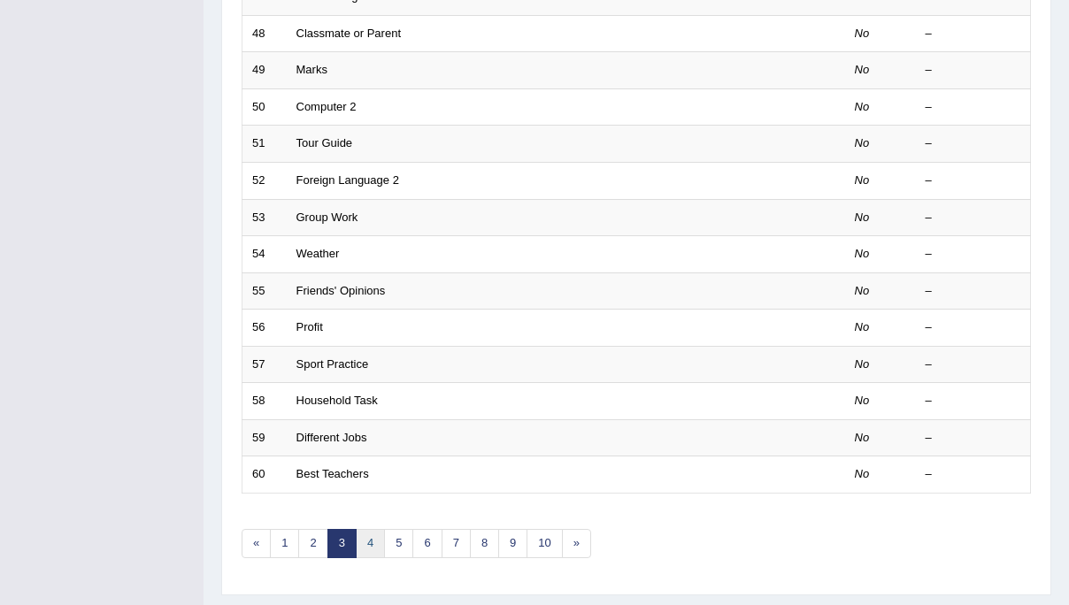
click at [368, 541] on link "4" at bounding box center [370, 543] width 29 height 29
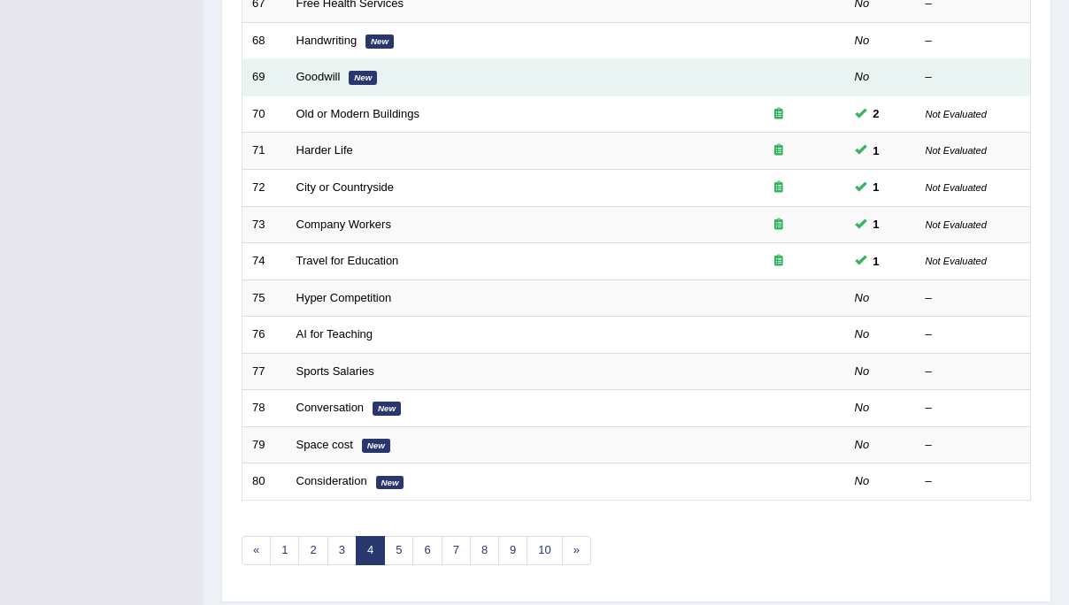
scroll to position [567, 0]
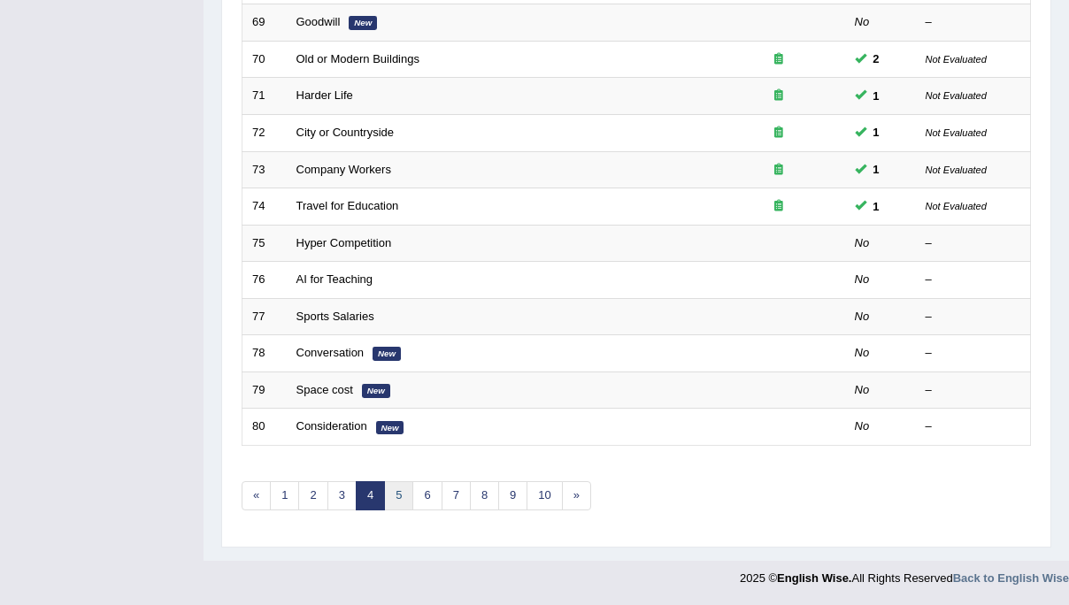
click at [395, 492] on link "5" at bounding box center [398, 496] width 29 height 29
